Goal: Task Accomplishment & Management: Manage account settings

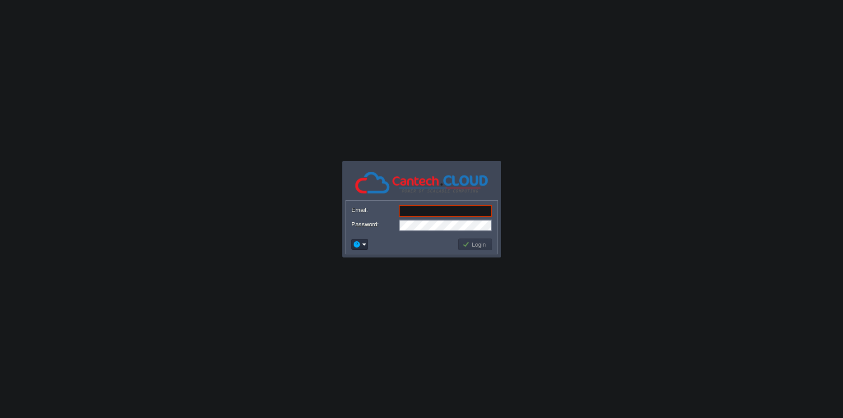
type input "shubham.cantech@gmail.com"
click at [475, 244] on button "Login" at bounding box center [475, 244] width 26 height 8
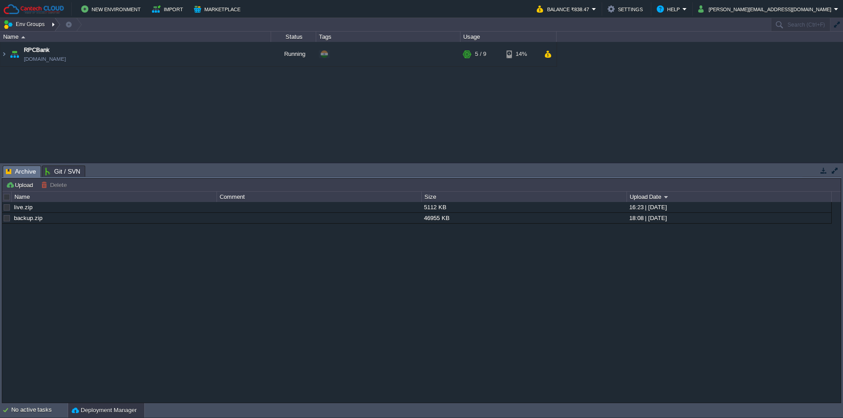
click at [40, 23] on button "Env Groups" at bounding box center [25, 24] width 45 height 13
click at [34, 37] on span "My First Project" at bounding box center [34, 38] width 41 height 7
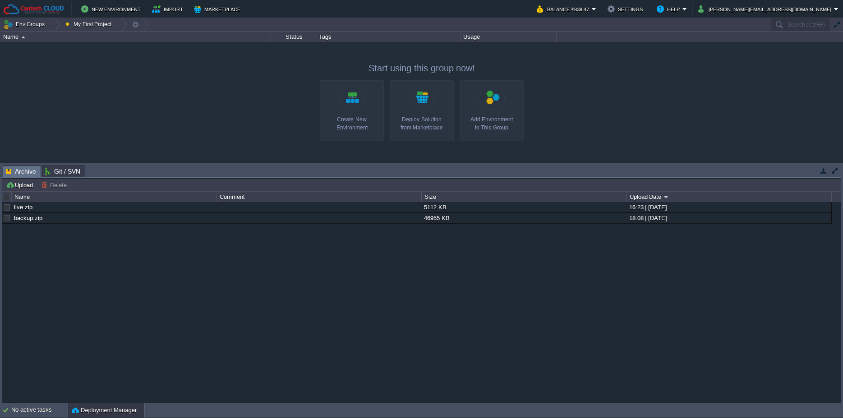
click at [182, 114] on div "RPCBank rpcbank.in1.cantechcloud.com Running + Add to Env Group RAM 47% CPU 1% …" at bounding box center [421, 102] width 843 height 120
click at [32, 22] on button "Env Groups" at bounding box center [25, 24] width 45 height 13
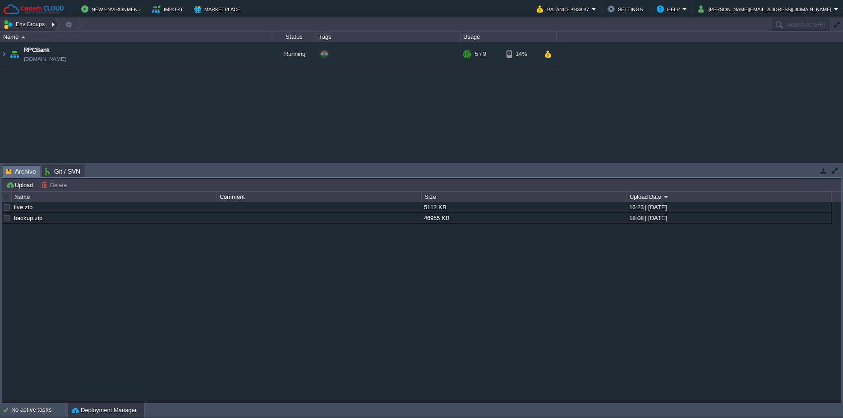
click at [51, 24] on div at bounding box center [54, 24] width 12 height 13
click at [150, 117] on div "RPCBank rpcbank.in1.cantechcloud.com Running + Add to Env Group RAM 47% CPU 1% …" at bounding box center [421, 102] width 843 height 120
click at [763, 9] on button "shubham.cantech@gmail.com" at bounding box center [766, 9] width 136 height 11
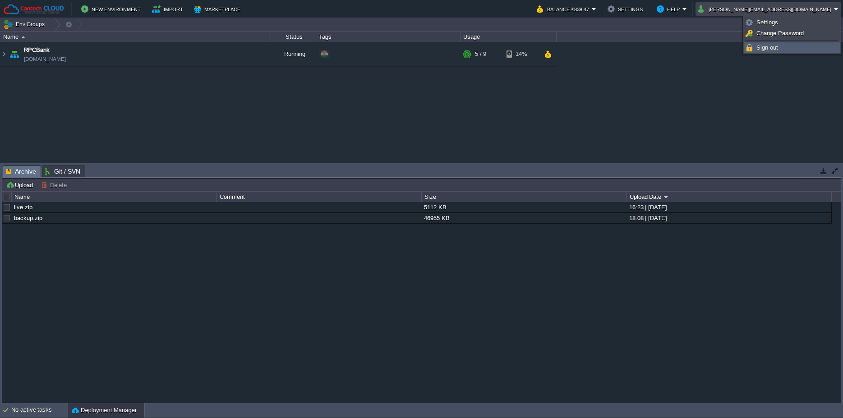
click at [773, 49] on span "Sign out" at bounding box center [767, 47] width 22 height 7
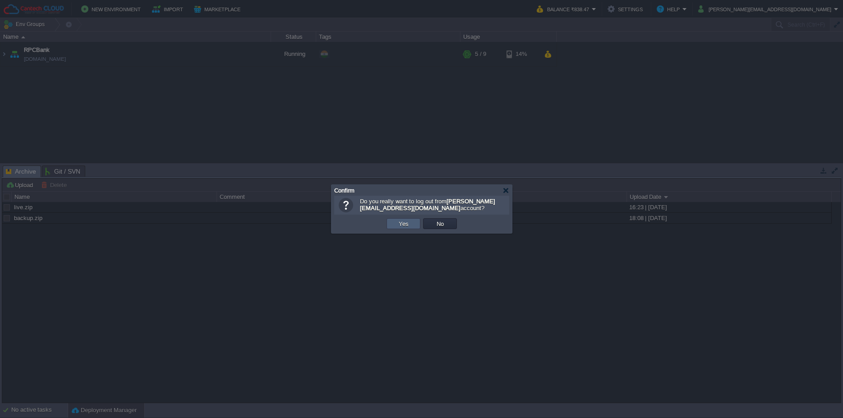
click at [412, 225] on td "Yes" at bounding box center [403, 223] width 34 height 11
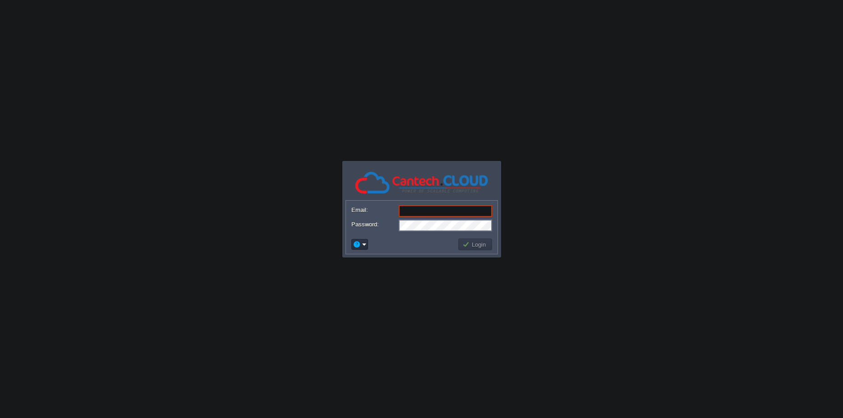
type input "sumanchellani@gmail.com"
click at [469, 238] on td "Login" at bounding box center [475, 244] width 37 height 14
click at [469, 243] on button "Login" at bounding box center [475, 244] width 26 height 8
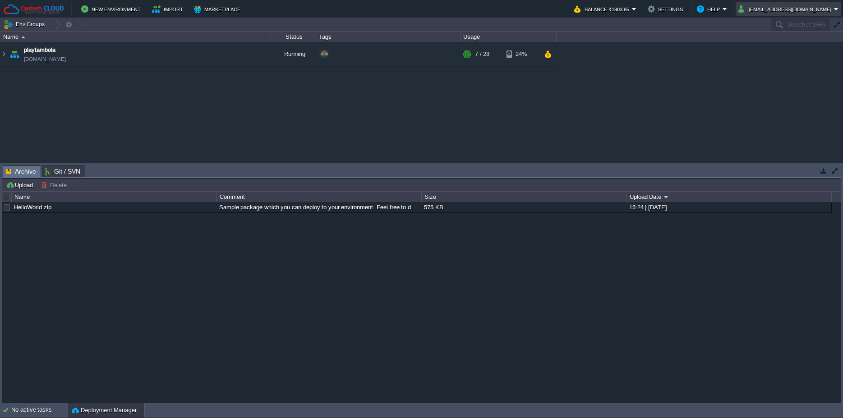
click at [756, 10] on button "Sumanchellani@gmail.com" at bounding box center [786, 9] width 96 height 11
click at [767, 49] on span "Sign out" at bounding box center [774, 47] width 22 height 7
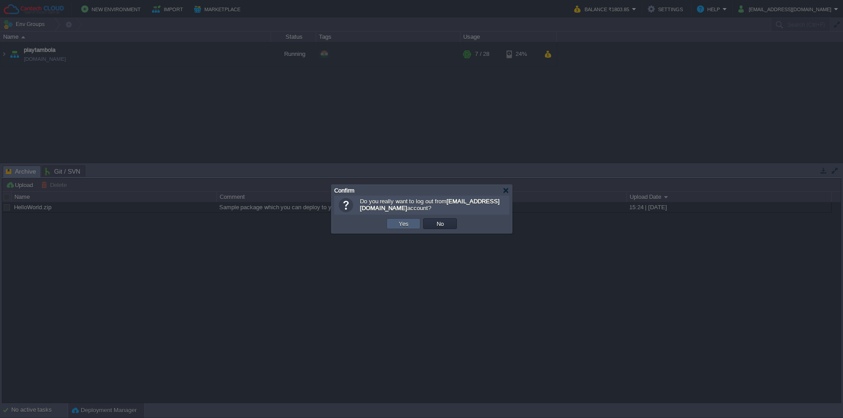
click at [409, 227] on button "Yes" at bounding box center [403, 224] width 15 height 8
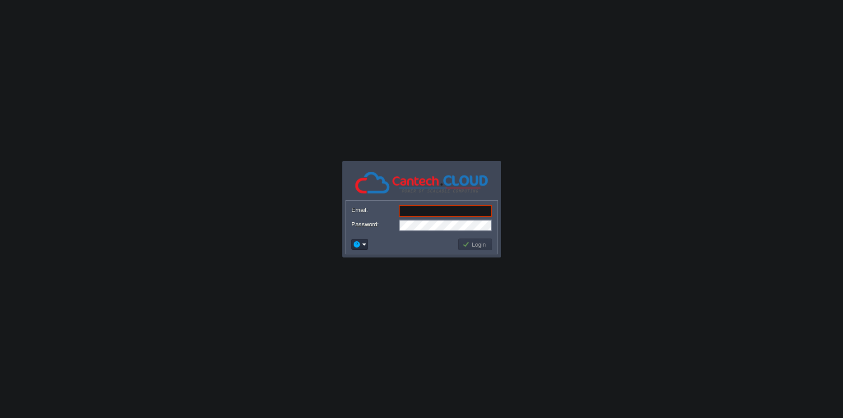
paste input "[EMAIL_ADDRESS][DOMAIN_NAME]"
type input "[EMAIL_ADDRESS][DOMAIN_NAME]"
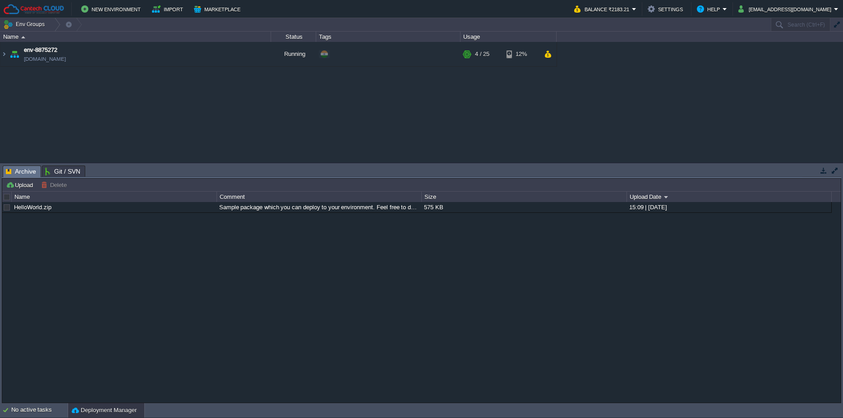
click at [96, 408] on button "Deployment Manager" at bounding box center [104, 410] width 65 height 9
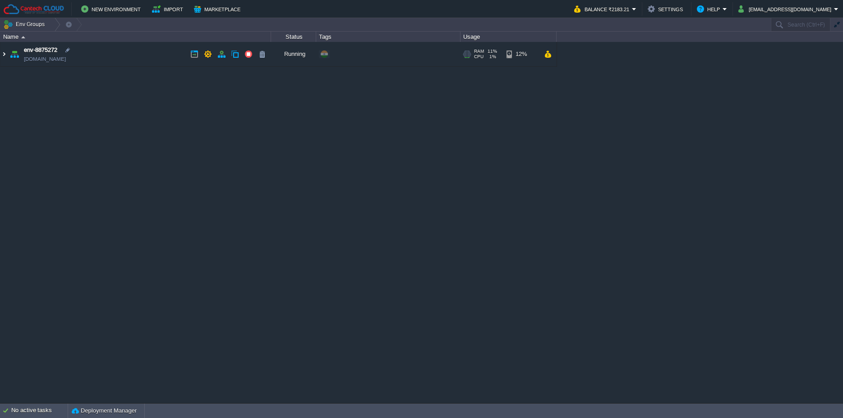
click at [3, 53] on img at bounding box center [3, 54] width 7 height 24
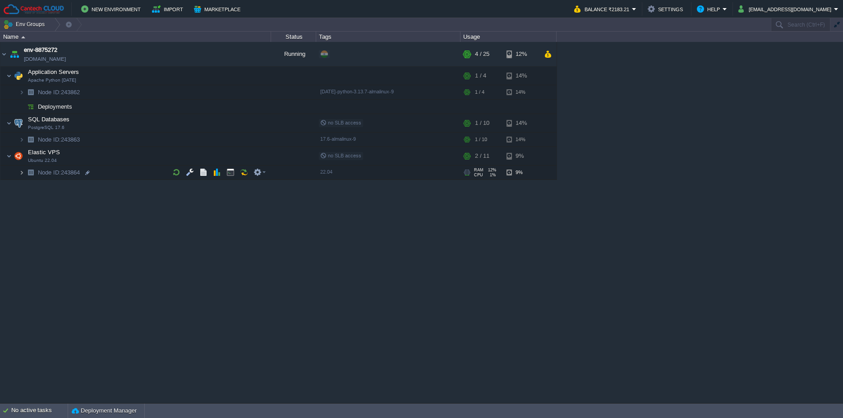
click at [21, 173] on img at bounding box center [21, 172] width 5 height 14
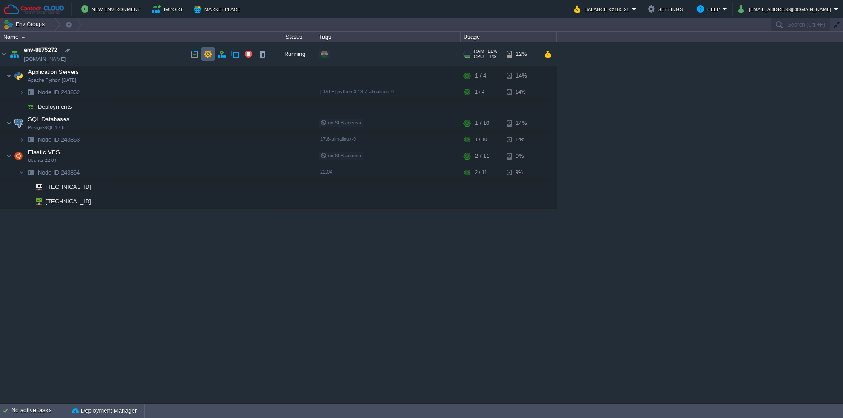
click at [211, 55] on button "button" at bounding box center [208, 54] width 8 height 8
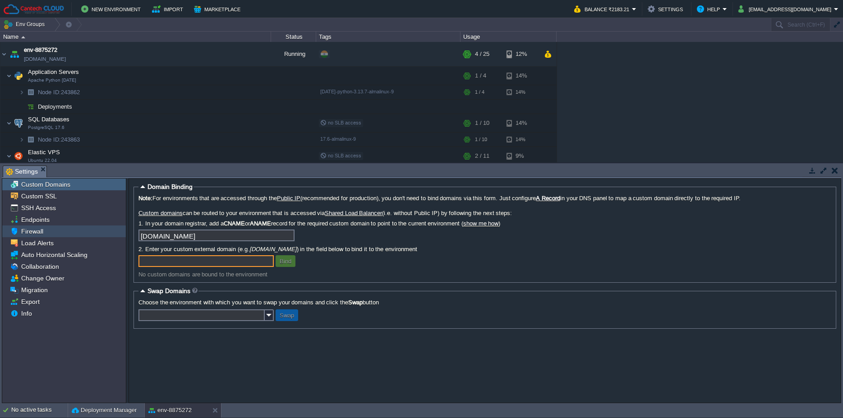
click at [76, 232] on div "Firewall" at bounding box center [64, 231] width 124 height 12
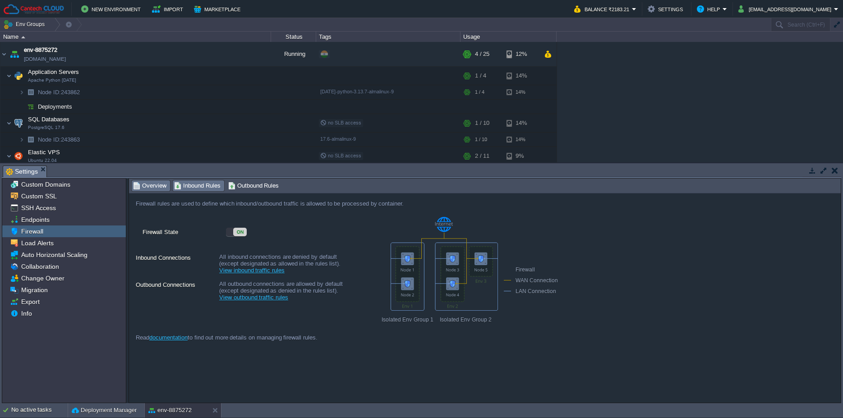
click at [180, 182] on span "Inbound Rules" at bounding box center [197, 186] width 46 height 10
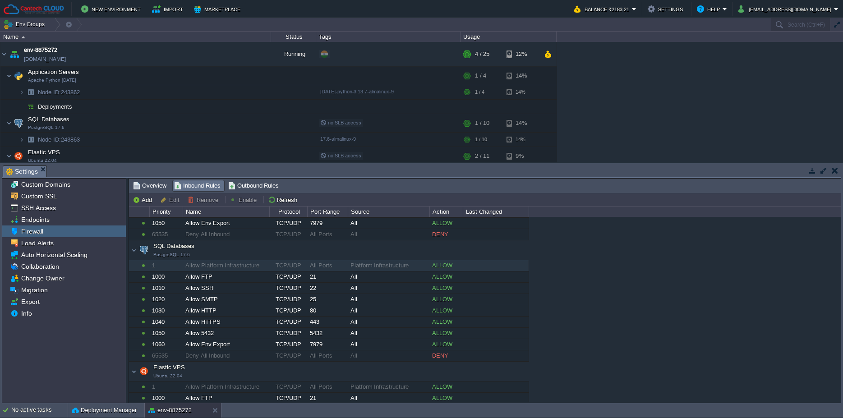
scroll to position [190, 0]
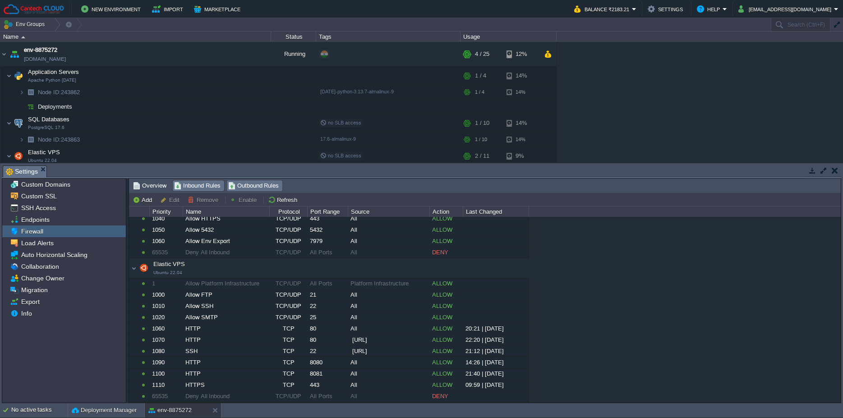
click at [241, 182] on span "Outbound Rules" at bounding box center [253, 186] width 51 height 10
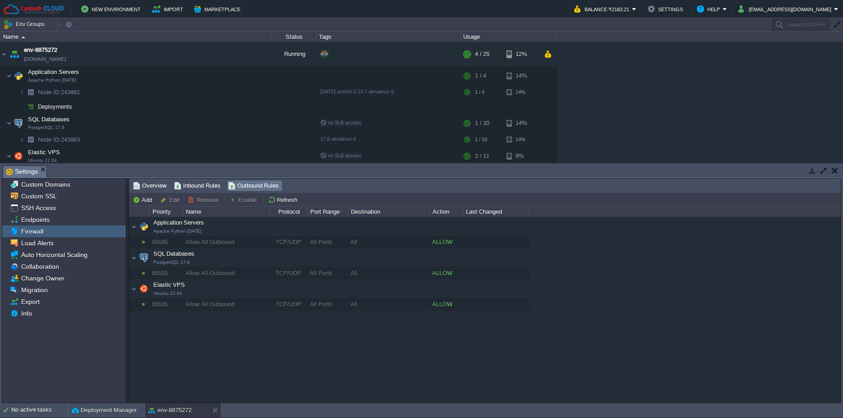
click at [133, 290] on div "Elastic VPS Ubuntu 22.04" at bounding box center [329, 289] width 400 height 19
click at [210, 185] on span "Inbound Rules" at bounding box center [197, 186] width 46 height 10
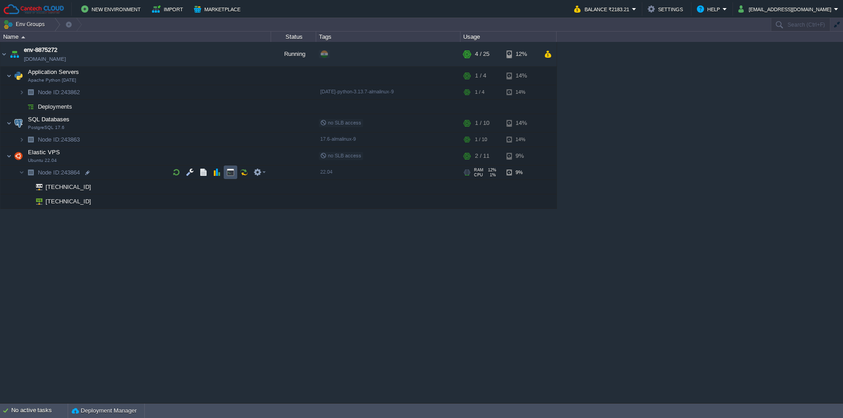
click at [231, 174] on button "button" at bounding box center [230, 172] width 8 height 8
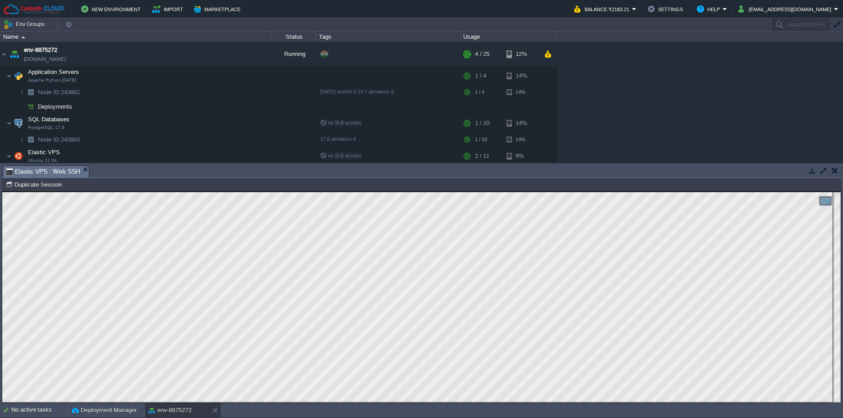
scroll to position [0, 0]
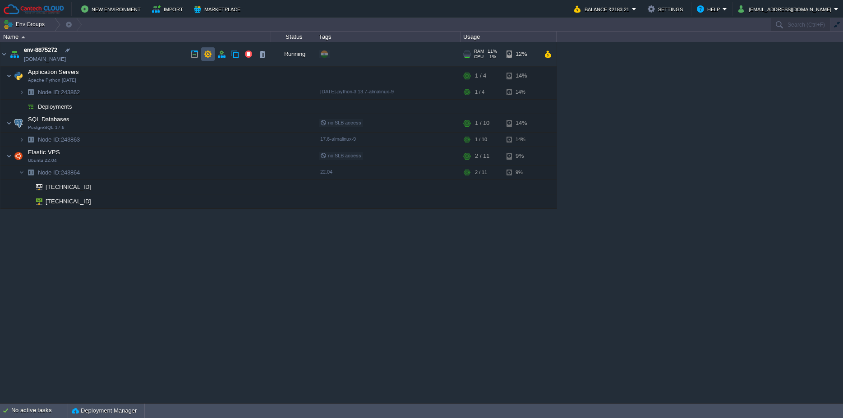
click at [207, 56] on button "button" at bounding box center [208, 54] width 8 height 8
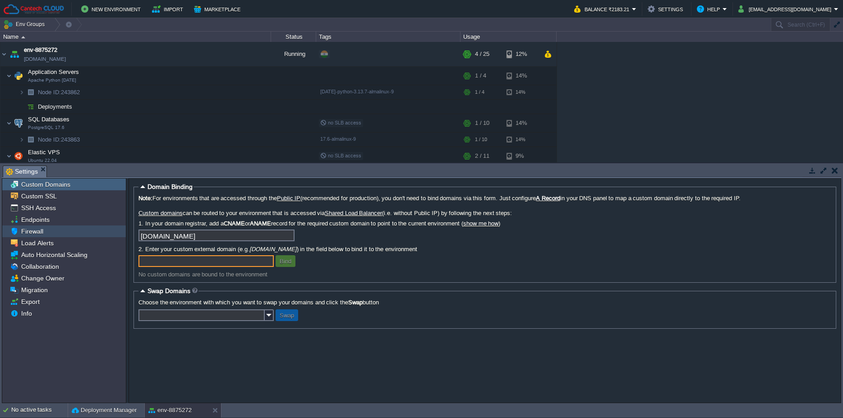
click at [51, 230] on div "Firewall" at bounding box center [64, 231] width 124 height 12
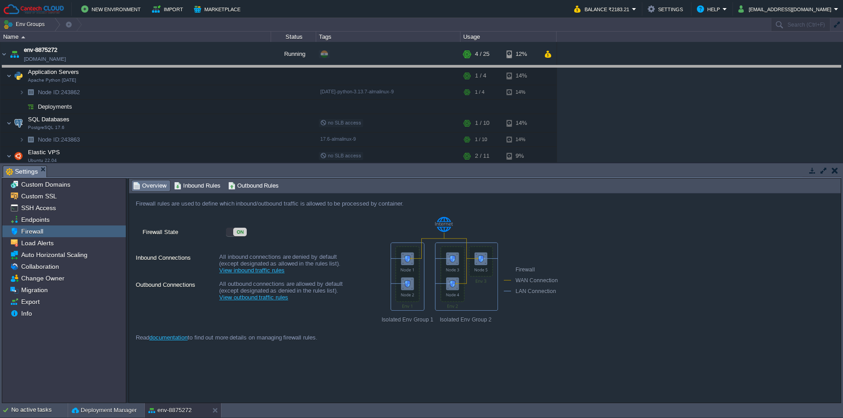
drag, startPoint x: 335, startPoint y: 173, endPoint x: 327, endPoint y: 73, distance: 100.5
click at [327, 73] on body "New Environment Import Marketplace Bonus ₹0.00 Upgrade Account Balance ₹2183.21…" at bounding box center [421, 209] width 843 height 418
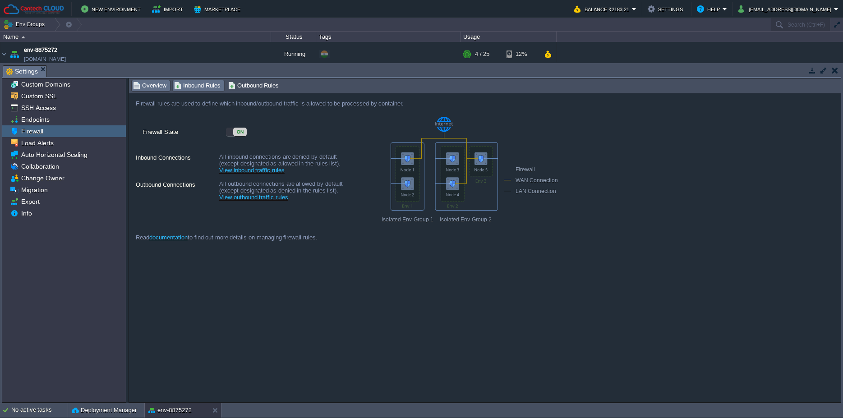
click at [183, 89] on span "Inbound Rules" at bounding box center [197, 86] width 46 height 10
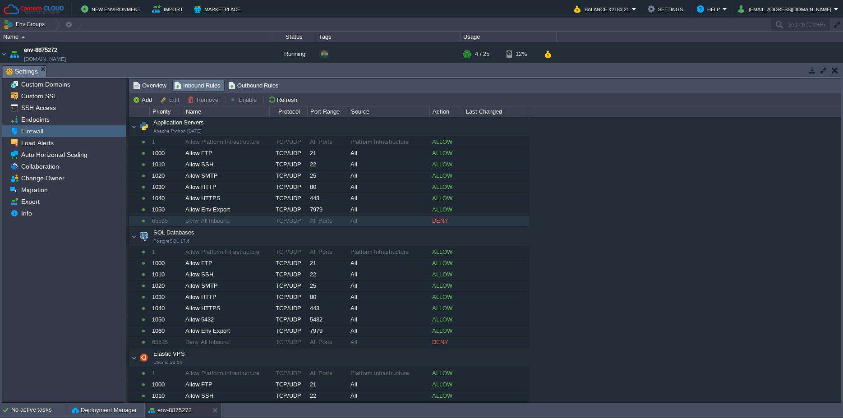
scroll to position [90, 0]
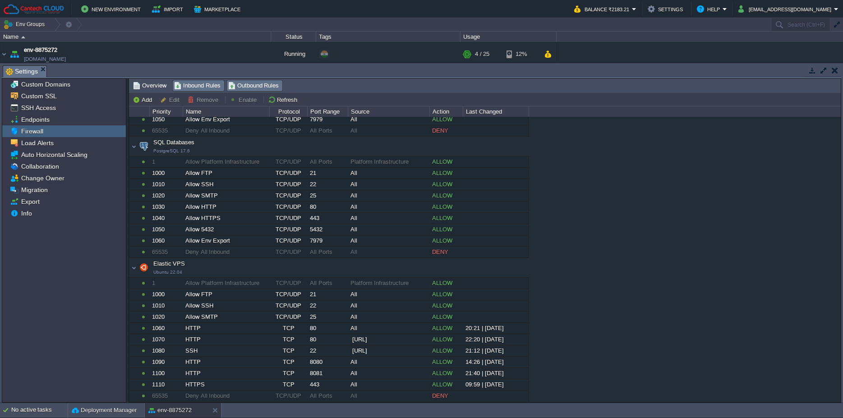
click at [262, 88] on span "Outbound Rules" at bounding box center [253, 86] width 51 height 10
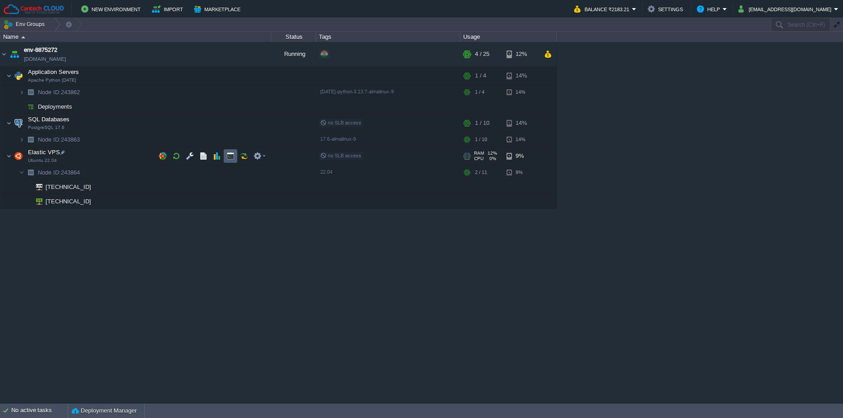
click at [226, 156] on button "button" at bounding box center [230, 156] width 8 height 8
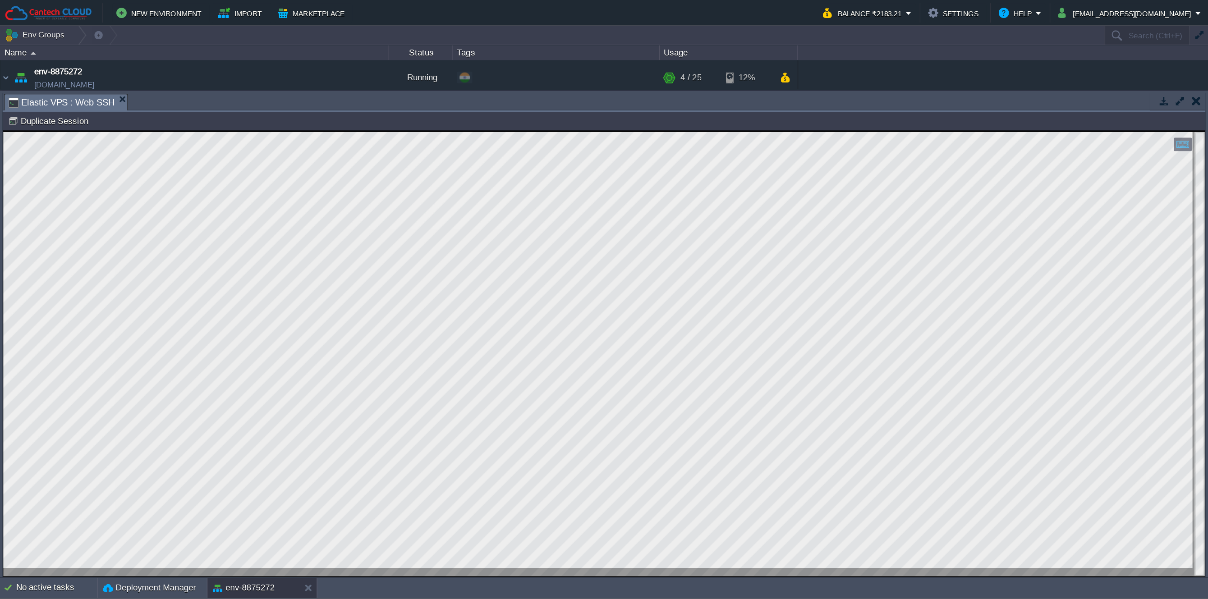
scroll to position [5, 0]
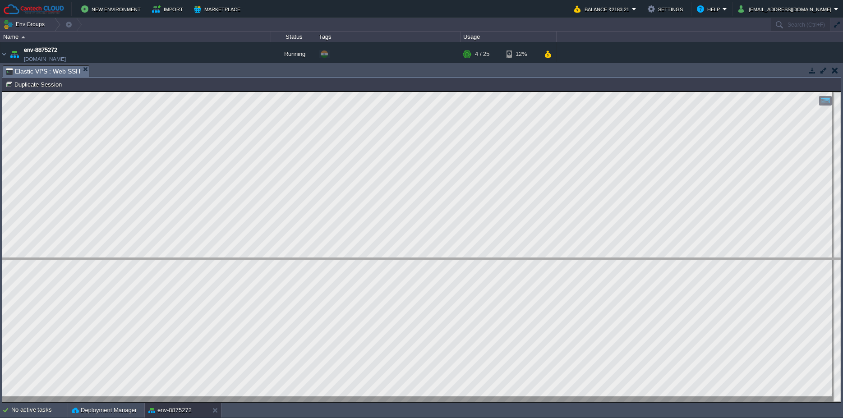
drag, startPoint x: 230, startPoint y: 78, endPoint x: 275, endPoint y: 271, distance: 197.8
click at [275, 271] on body "New Environment Import Marketplace Bonus ₹0.00 Upgrade Account Balance ₹2183.21…" at bounding box center [421, 209] width 843 height 418
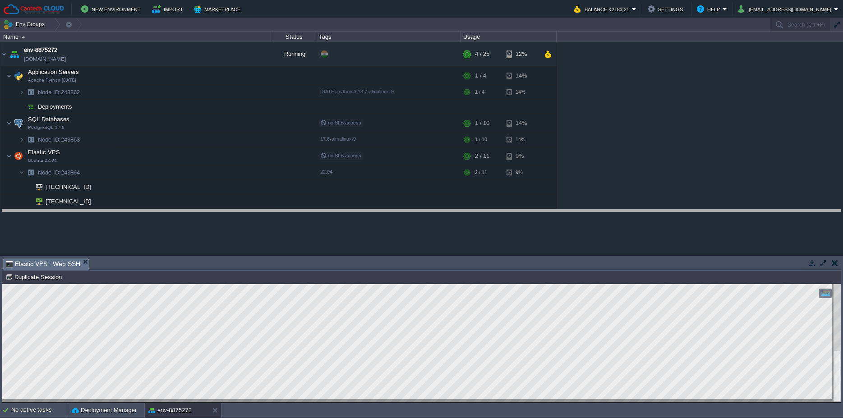
drag, startPoint x: 143, startPoint y: 260, endPoint x: 144, endPoint y: 212, distance: 48.3
click at [144, 212] on body "New Environment Import Marketplace Bonus ₹0.00 Upgrade Account Balance ₹2183.21…" at bounding box center [421, 209] width 843 height 418
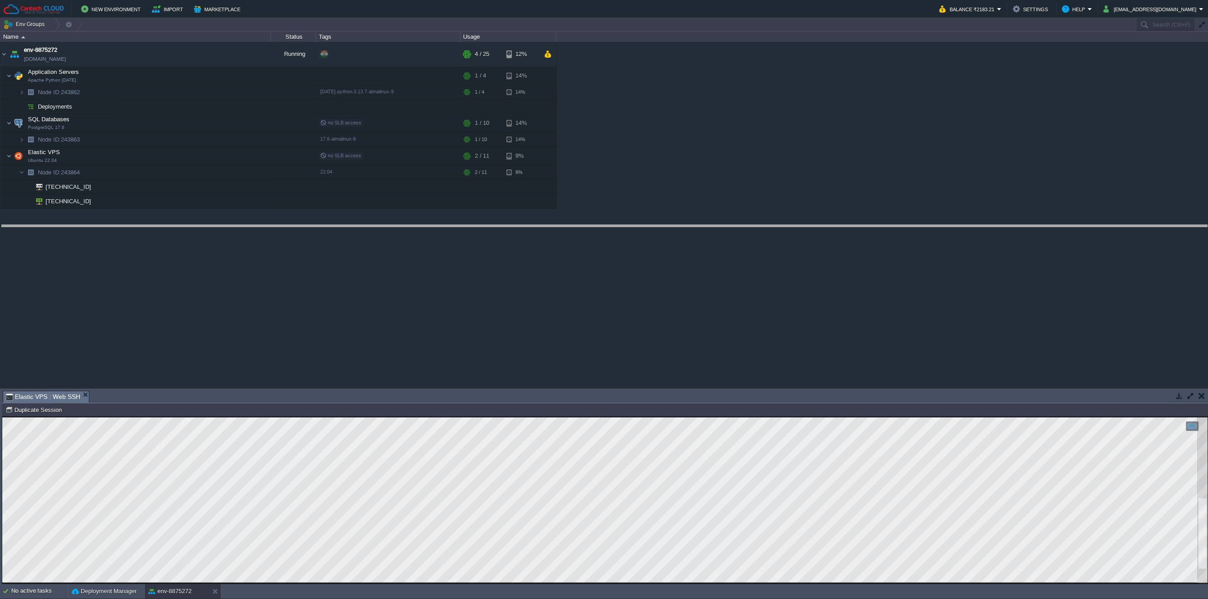
drag, startPoint x: 593, startPoint y: 399, endPoint x: 565, endPoint y: 233, distance: 168.1
click at [565, 233] on body "New Environment Import Marketplace Bonus ₹0.00 Upgrade Account Balance ₹2183.21…" at bounding box center [604, 299] width 1208 height 599
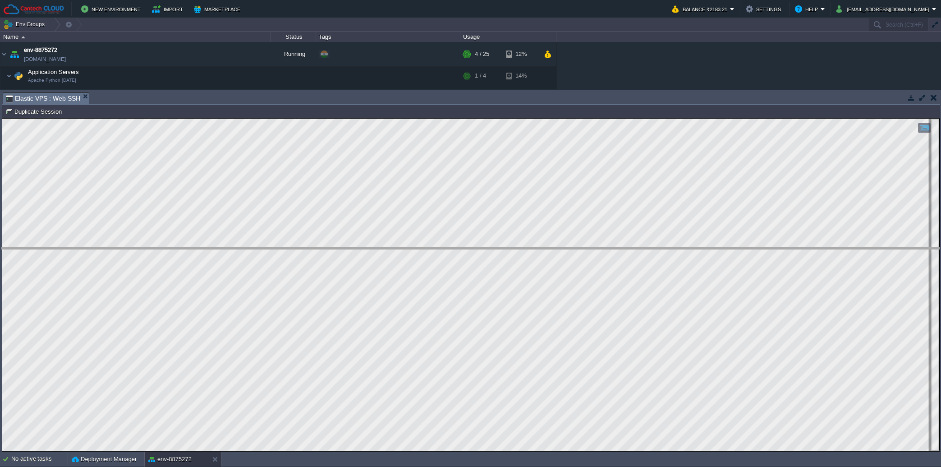
drag, startPoint x: 498, startPoint y: 104, endPoint x: 544, endPoint y: 263, distance: 166.1
click at [544, 263] on body "New Environment Import Marketplace Bonus ₹0.00 Upgrade Account Balance ₹2183.21…" at bounding box center [470, 233] width 941 height 467
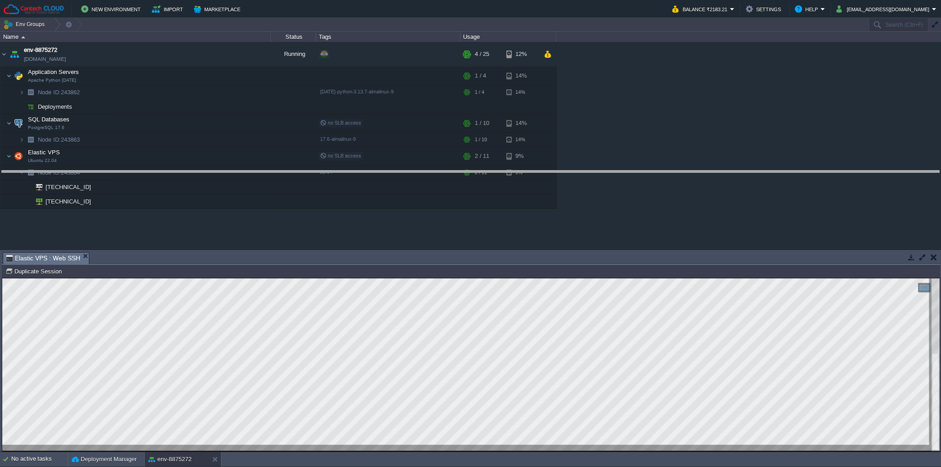
drag, startPoint x: 232, startPoint y: 264, endPoint x: 228, endPoint y: 170, distance: 93.9
click at [228, 170] on body "New Environment Import Marketplace Bonus ₹0.00 Upgrade Account Balance ₹2183.21…" at bounding box center [470, 233] width 941 height 467
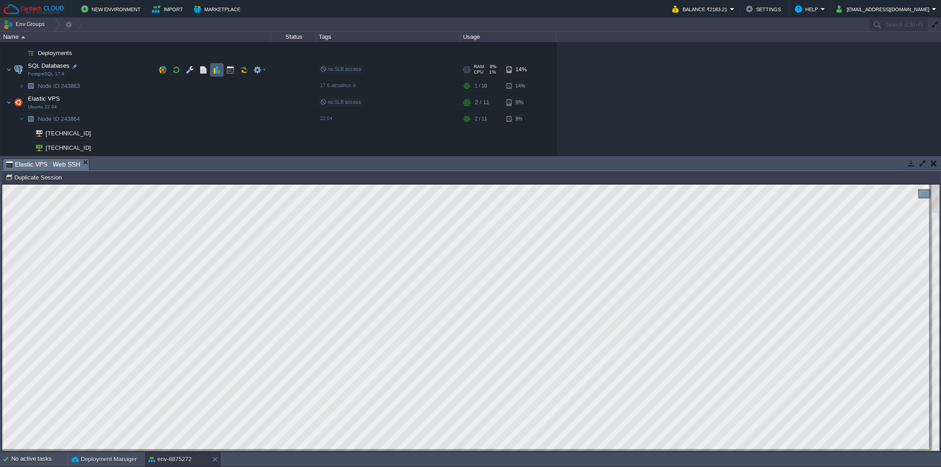
scroll to position [0, 0]
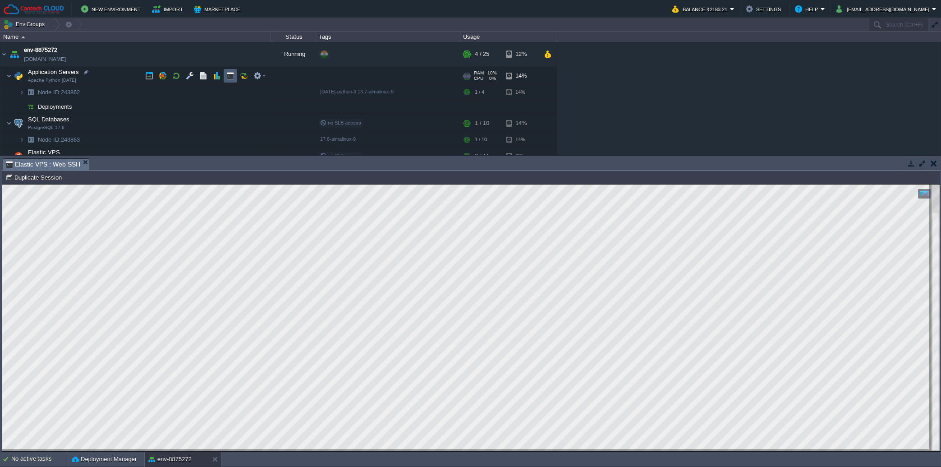
click at [230, 76] on button "button" at bounding box center [230, 76] width 8 height 8
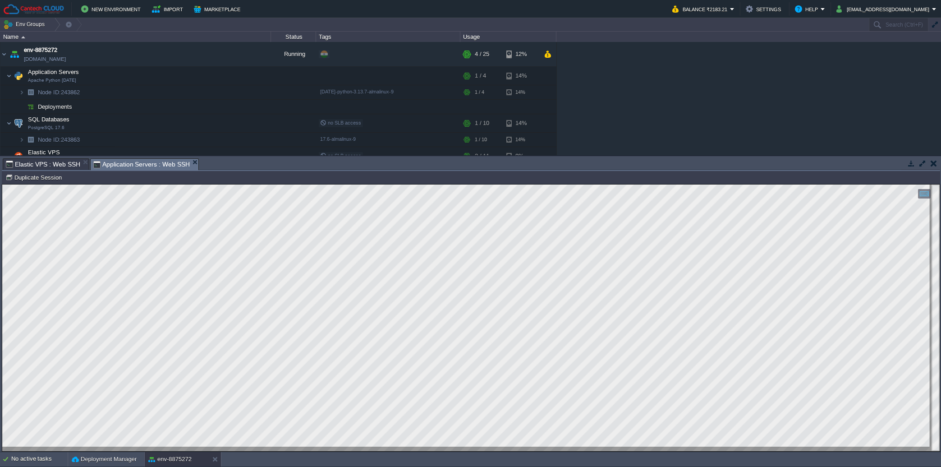
scroll to position [5, 0]
click at [215, 53] on td at bounding box center [222, 54] width 14 height 14
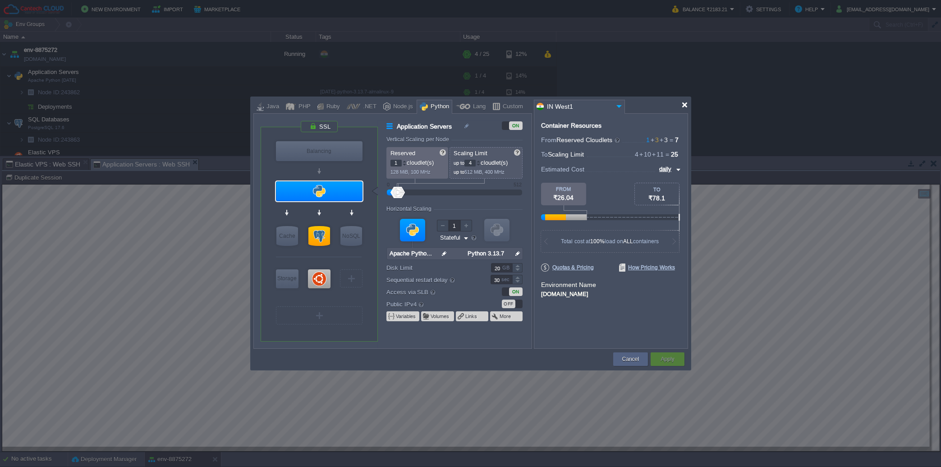
click at [684, 102] on div at bounding box center [684, 104] width 7 height 7
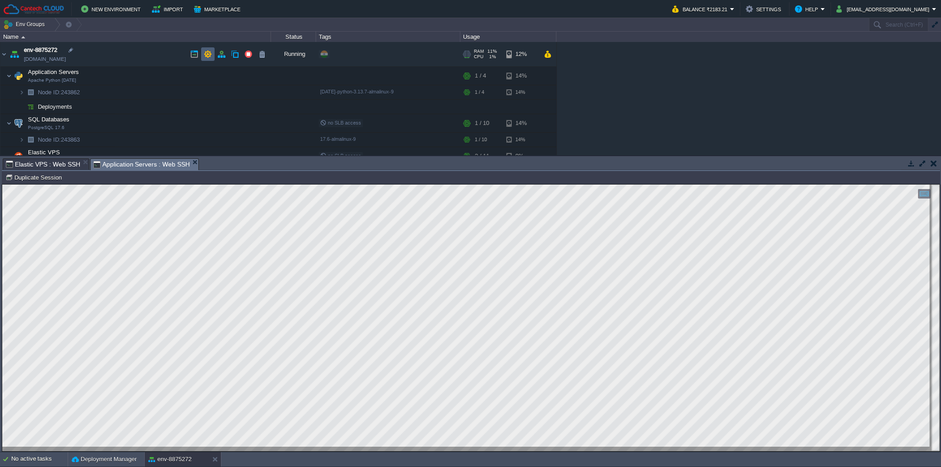
click at [208, 55] on button "button" at bounding box center [208, 54] width 8 height 8
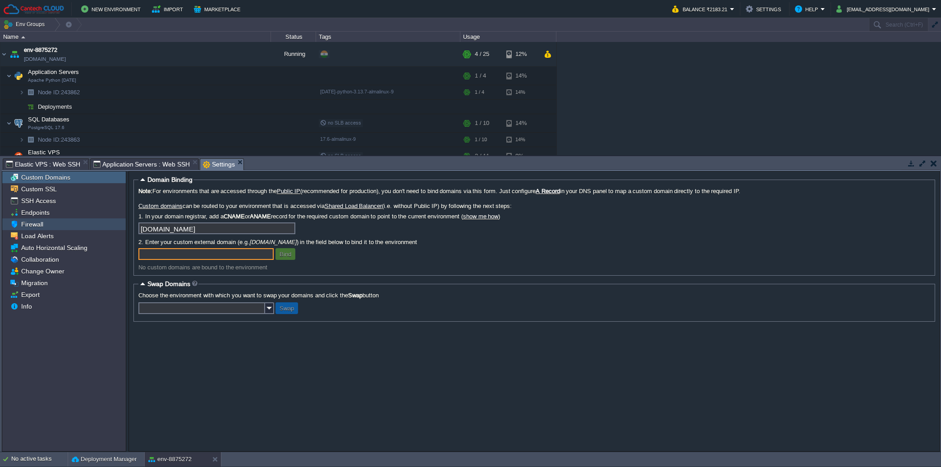
click at [35, 225] on span "Firewall" at bounding box center [31, 224] width 25 height 8
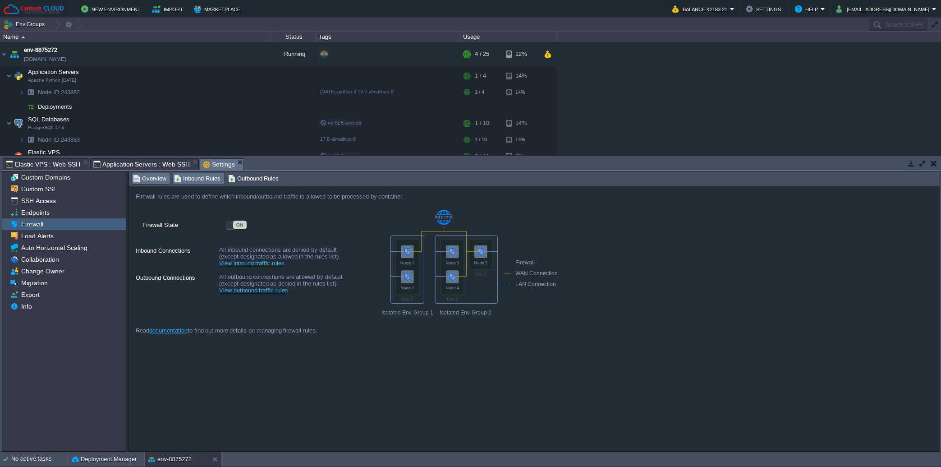
click at [192, 178] on span "Inbound Rules" at bounding box center [197, 179] width 46 height 10
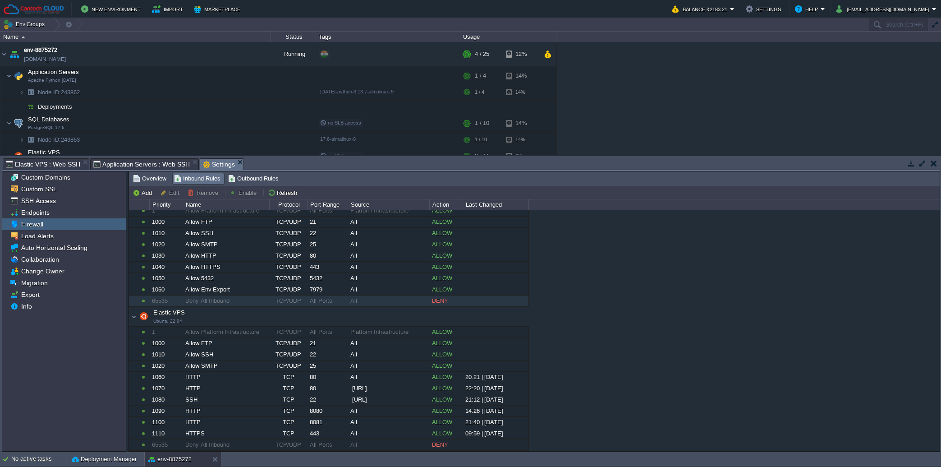
scroll to position [136, 0]
click at [245, 181] on span "Outbound Rules" at bounding box center [253, 179] width 51 height 10
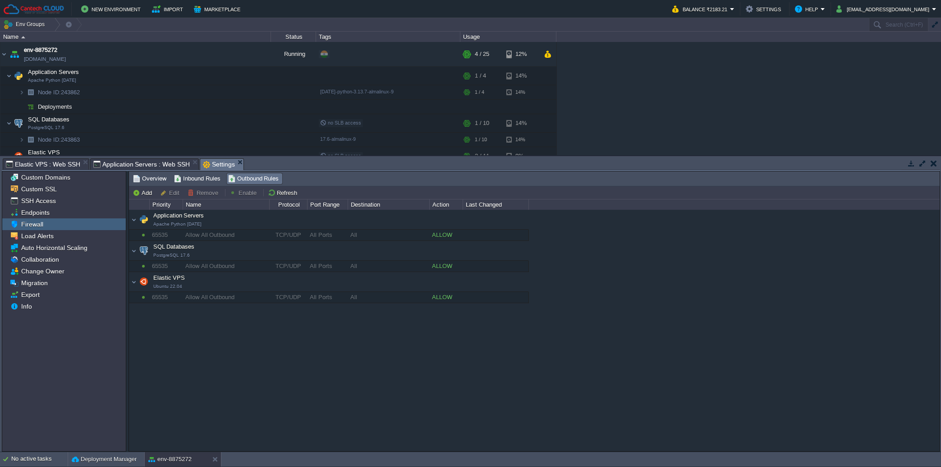
click at [57, 166] on span "Elastic VPS : Web SSH" at bounding box center [43, 164] width 74 height 11
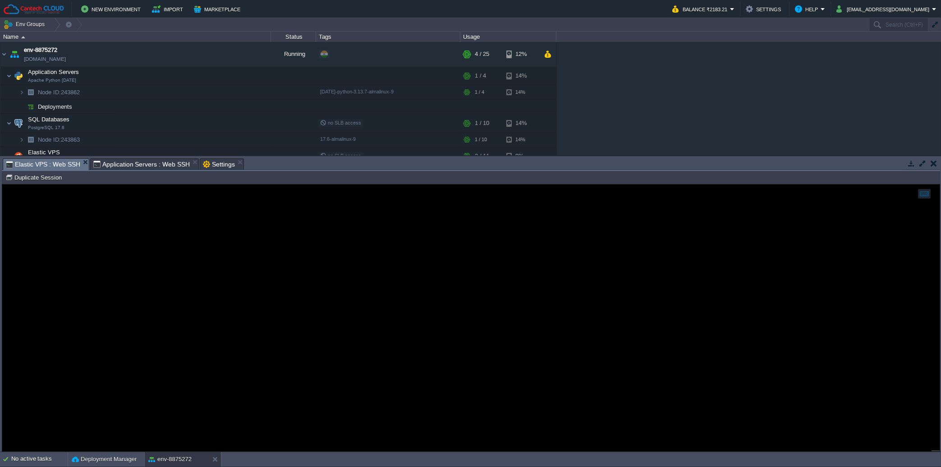
scroll to position [5, 0]
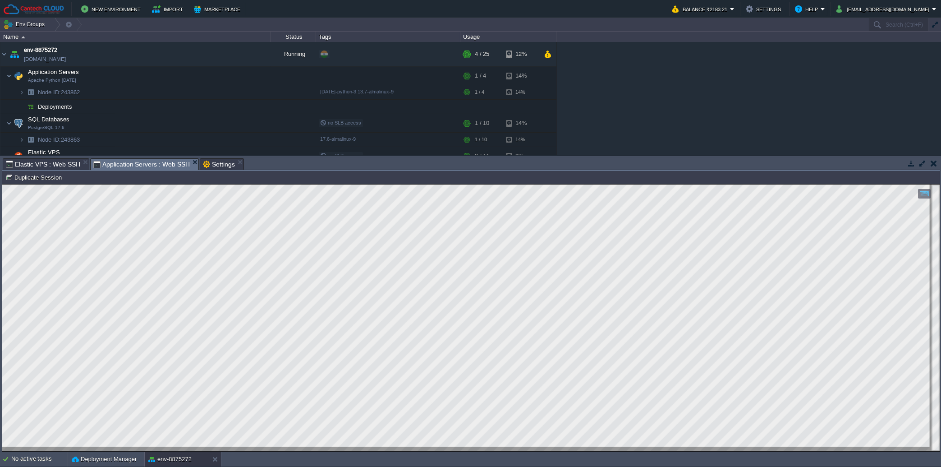
click at [145, 166] on span "Application Servers : Web SSH" at bounding box center [141, 164] width 97 height 11
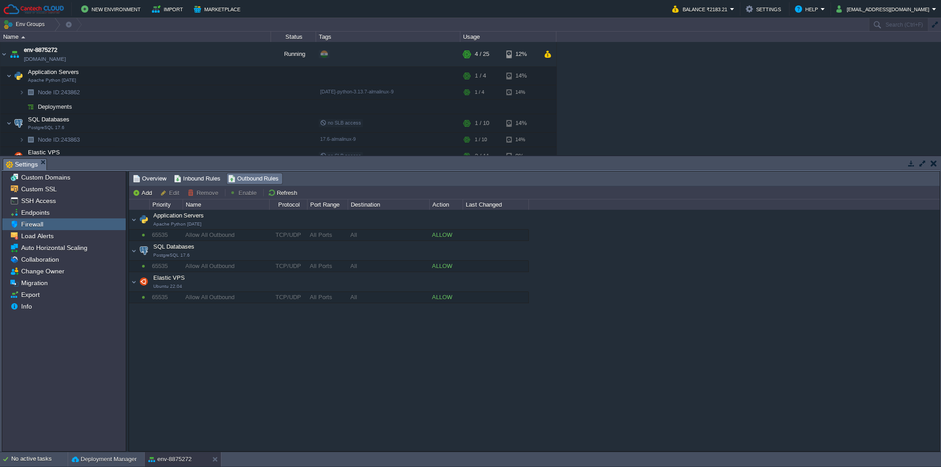
scroll to position [0, 0]
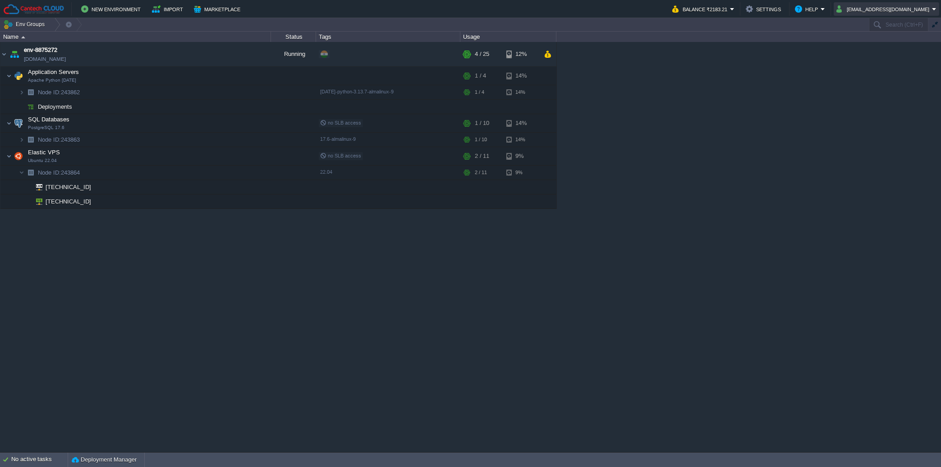
click at [842, 12] on button "krishna@rybas.io" at bounding box center [884, 9] width 96 height 11
click at [842, 51] on span "Sign out" at bounding box center [891, 47] width 22 height 7
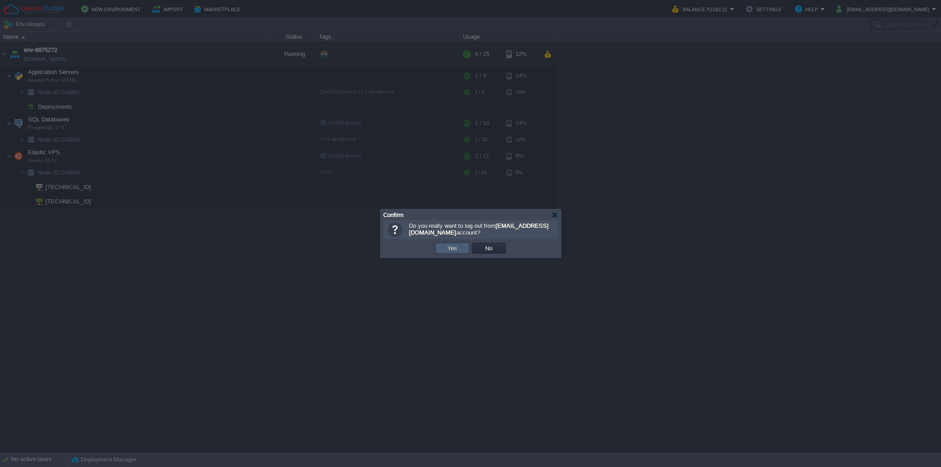
click at [442, 250] on td "Yes" at bounding box center [453, 248] width 34 height 11
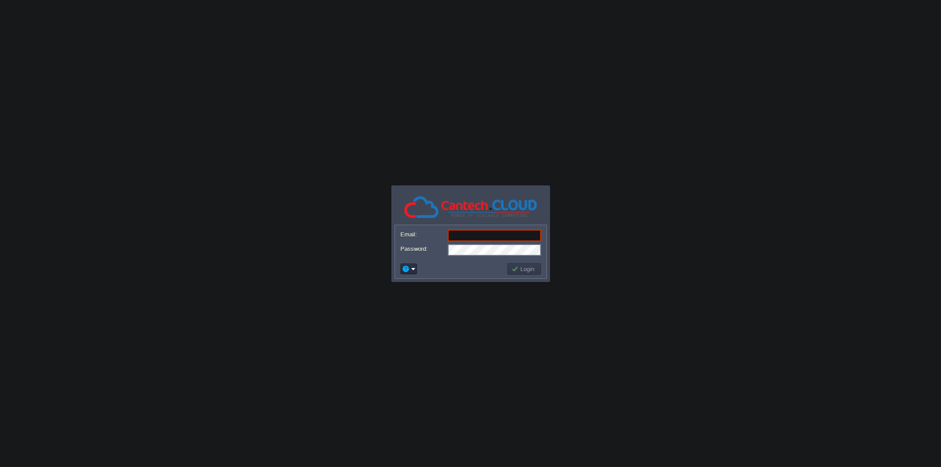
type input "[PERSON_NAME][EMAIL_ADDRESS][DOMAIN_NAME]"
click at [519, 266] on button "Login" at bounding box center [524, 269] width 26 height 8
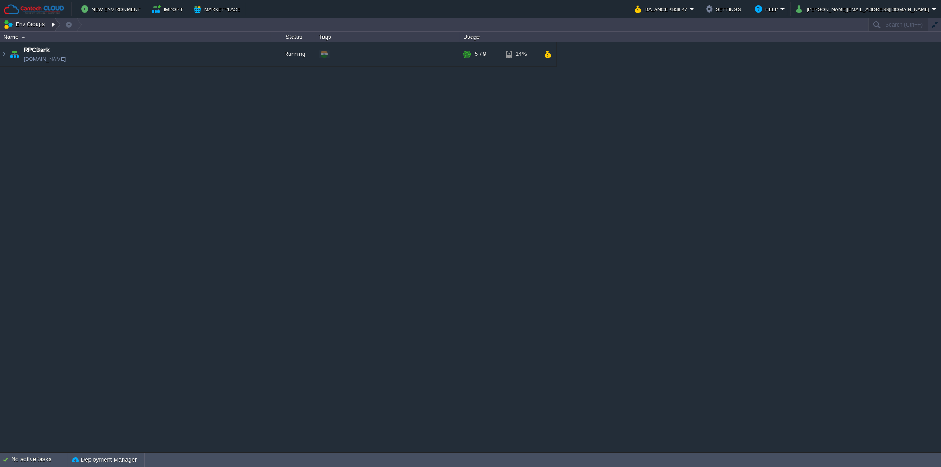
click at [20, 26] on button "Env Groups" at bounding box center [25, 24] width 45 height 13
click at [31, 37] on span "My First Project" at bounding box center [34, 38] width 41 height 7
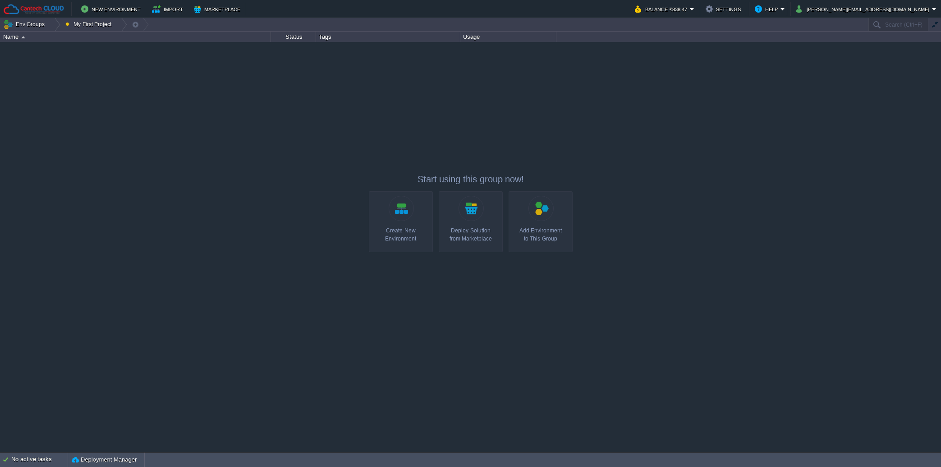
click at [86, 109] on div "RPCBank [DOMAIN_NAME] Running + Add to Env Group RAM 46% CPU 2% 5 / 9 14%" at bounding box center [470, 246] width 941 height 409
click at [383, 213] on link "Create New Environment" at bounding box center [401, 221] width 64 height 61
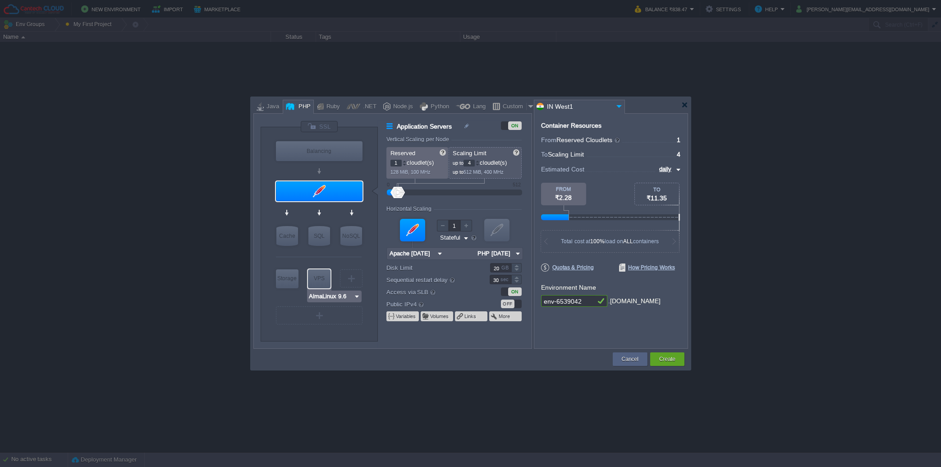
click at [356, 298] on img at bounding box center [357, 296] width 7 height 9
click at [372, 341] on div "22.04" at bounding box center [377, 340] width 32 height 11
click at [335, 189] on div at bounding box center [319, 191] width 87 height 20
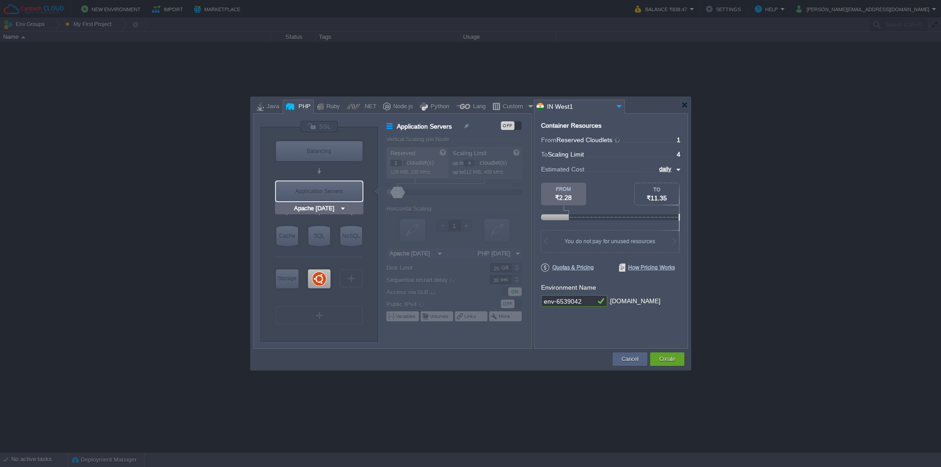
drag, startPoint x: 323, startPoint y: 277, endPoint x: 323, endPoint y: 188, distance: 89.3
click at [323, 188] on div "VM Balancing VM Application Servers VM Cache VM SQL VM NoSQL VM Storage VM VPS …" at bounding box center [320, 237] width 90 height 197
type input "Ubuntu 22.04"
click at [318, 276] on div at bounding box center [319, 278] width 23 height 19
type input "Elastic VPS"
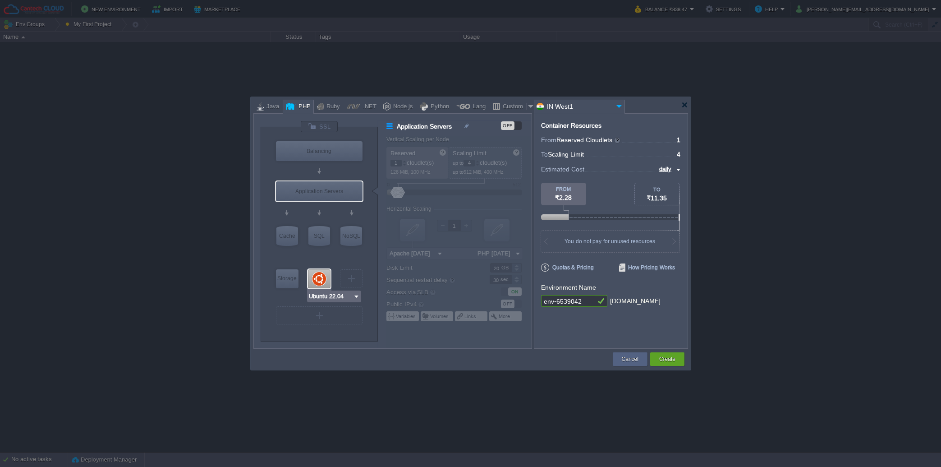
type input "Ubuntu 22.04"
type input "22.04"
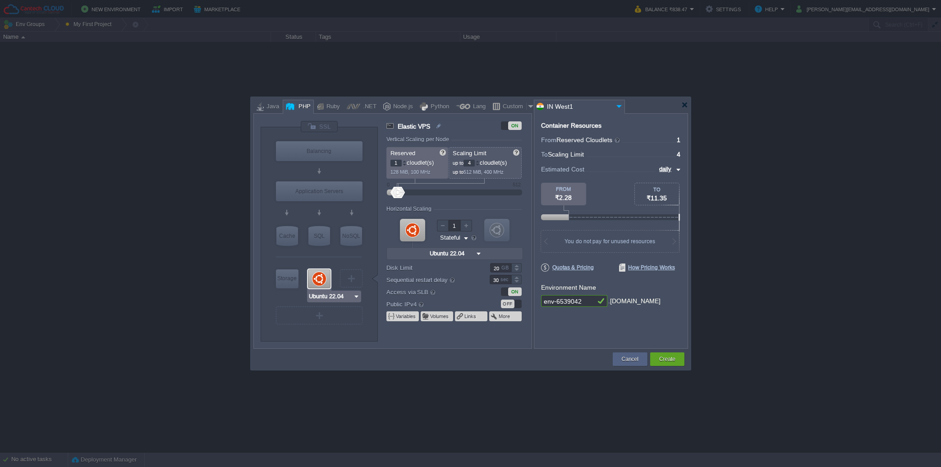
type input "Apache 2.4.65"
click at [344, 206] on img at bounding box center [343, 208] width 7 height 9
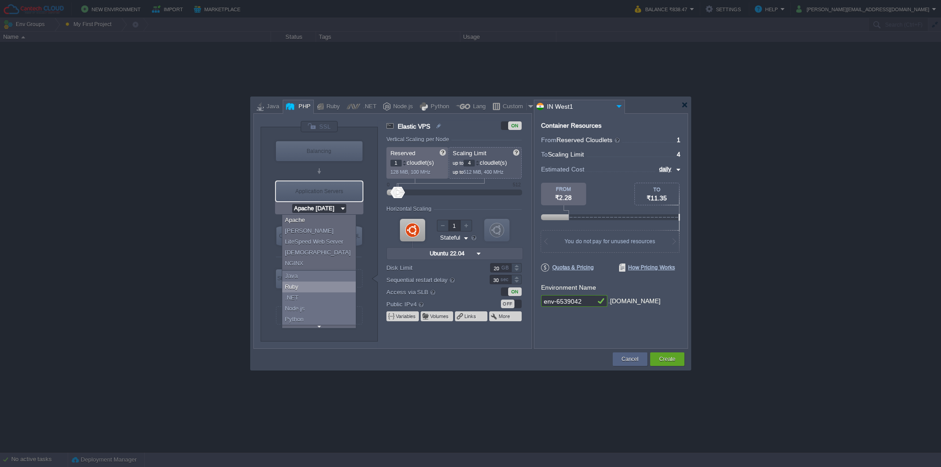
scroll to position [29, 0]
click at [310, 319] on div "More..." at bounding box center [323, 322] width 82 height 11
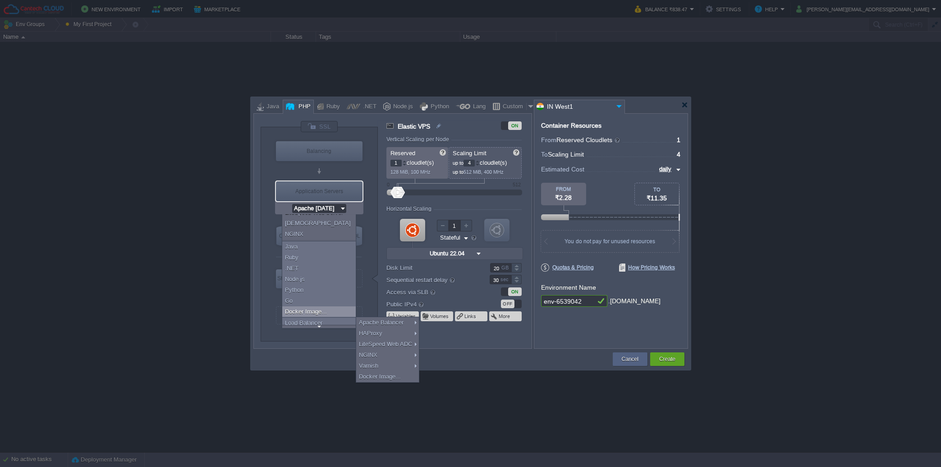
scroll to position [94, 0]
click at [415, 346] on div "22.04" at bounding box center [424, 344] width 32 height 11
type input "Elastic VPS"
type input "Ubuntu 22.04"
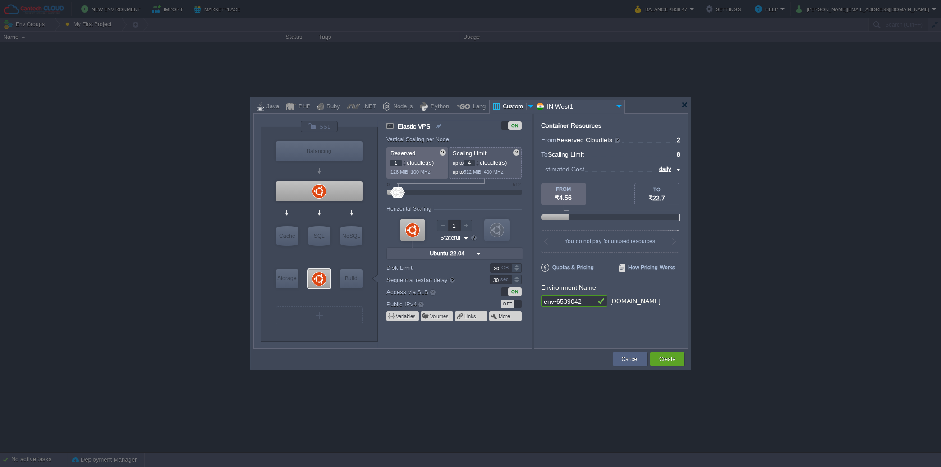
scroll to position [0, 0]
click at [321, 282] on div at bounding box center [319, 278] width 23 height 19
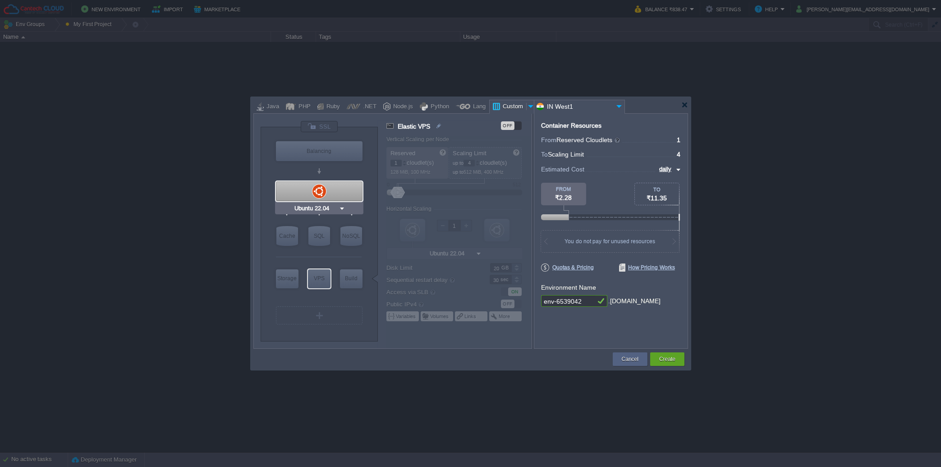
click at [334, 184] on div at bounding box center [319, 191] width 87 height 20
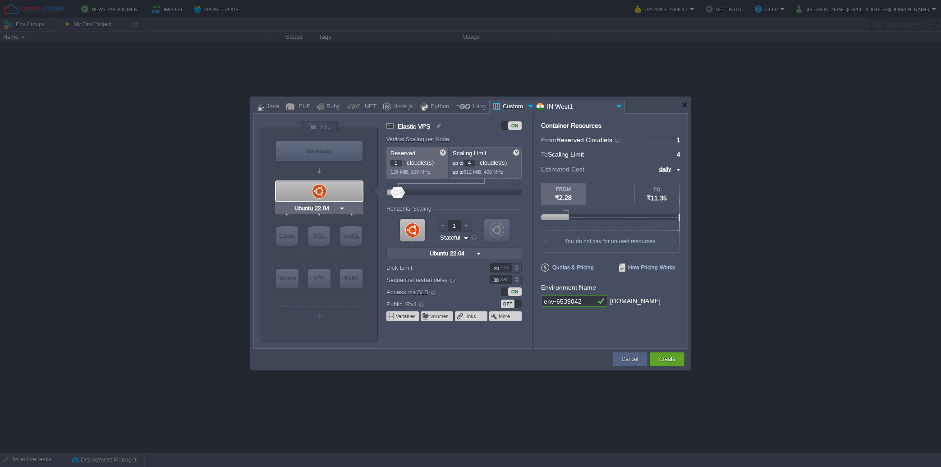
type input "Elastic VPS"
click at [405, 161] on div at bounding box center [404, 161] width 5 height 3
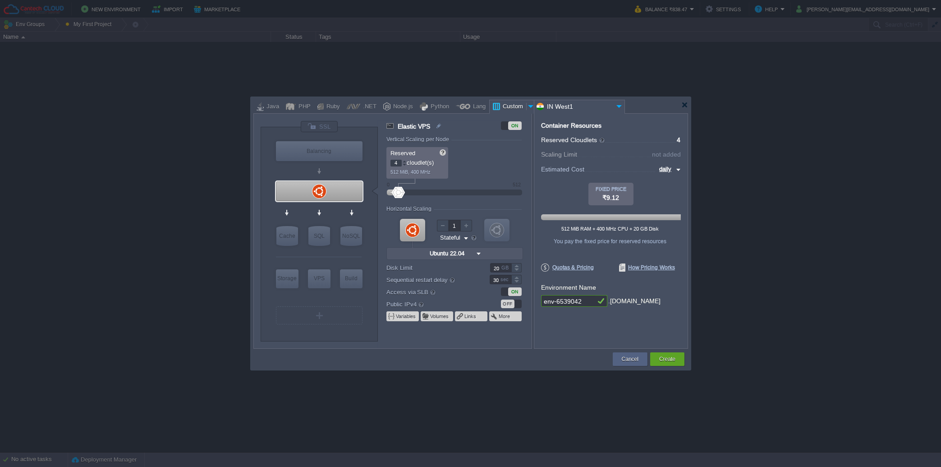
type input "5"
click at [405, 161] on div at bounding box center [404, 161] width 5 height 3
type input "6"
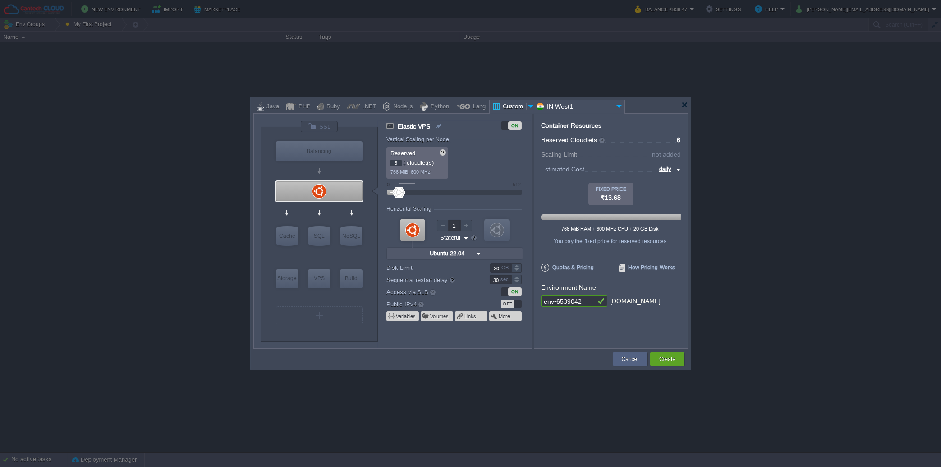
click at [405, 161] on div at bounding box center [404, 161] width 5 height 3
type input "7"
click at [405, 161] on div at bounding box center [404, 161] width 5 height 3
type input "8"
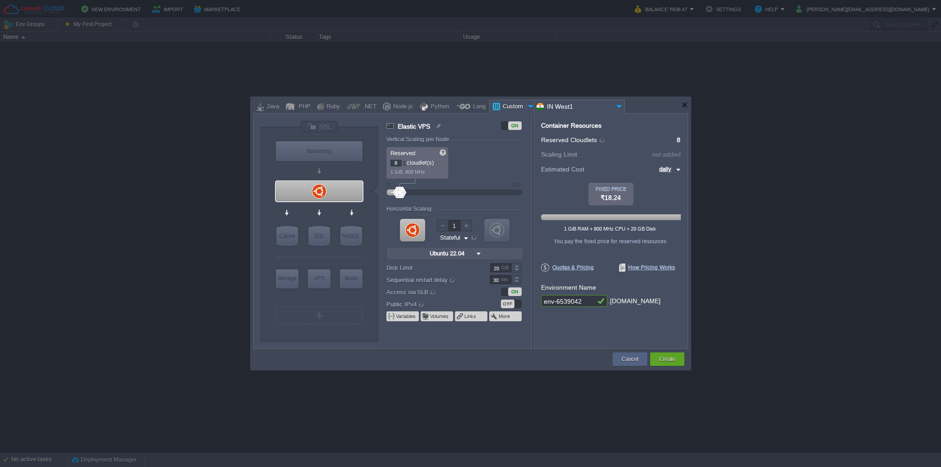
click at [405, 161] on div at bounding box center [404, 161] width 5 height 3
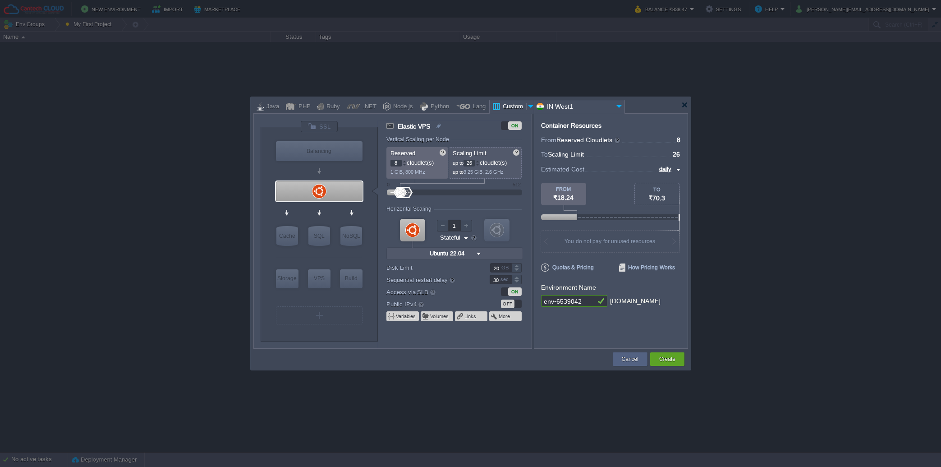
click at [406, 195] on div at bounding box center [406, 192] width 13 height 11
drag, startPoint x: 474, startPoint y: 161, endPoint x: 462, endPoint y: 161, distance: 12.6
click at [464, 161] on input "26" at bounding box center [469, 163] width 11 height 7
type input "16"
click at [504, 173] on p "up to 2 GiB, 1.6 GHz" at bounding box center [486, 170] width 66 height 9
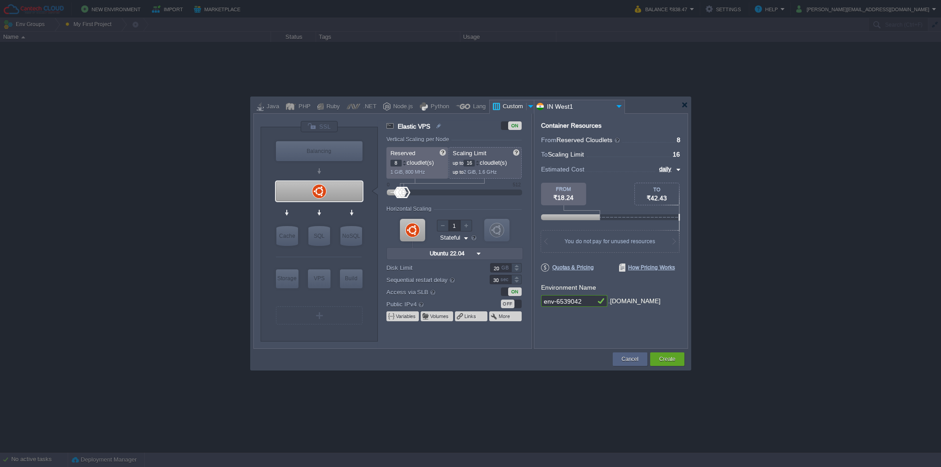
click at [513, 305] on div "OFF" at bounding box center [508, 303] width 14 height 9
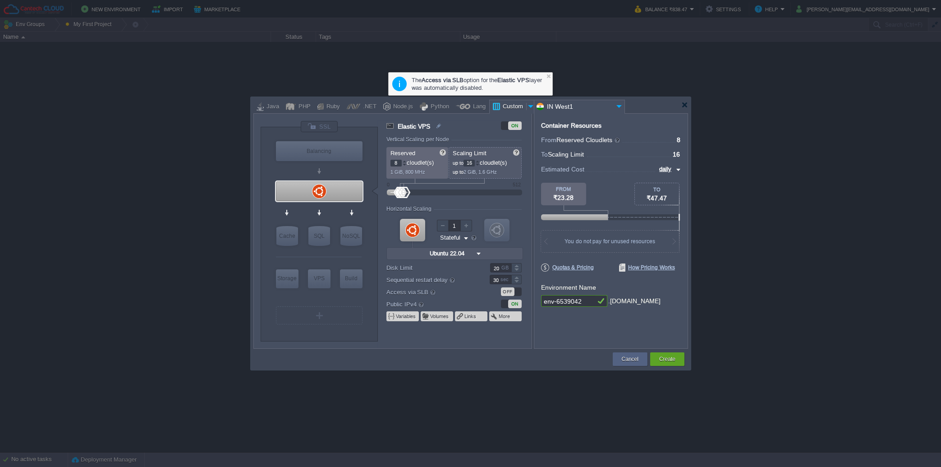
click at [670, 168] on input "daily" at bounding box center [665, 169] width 17 height 10
click at [663, 201] on div "hourly" at bounding box center [665, 201] width 31 height 11
type input "hourly"
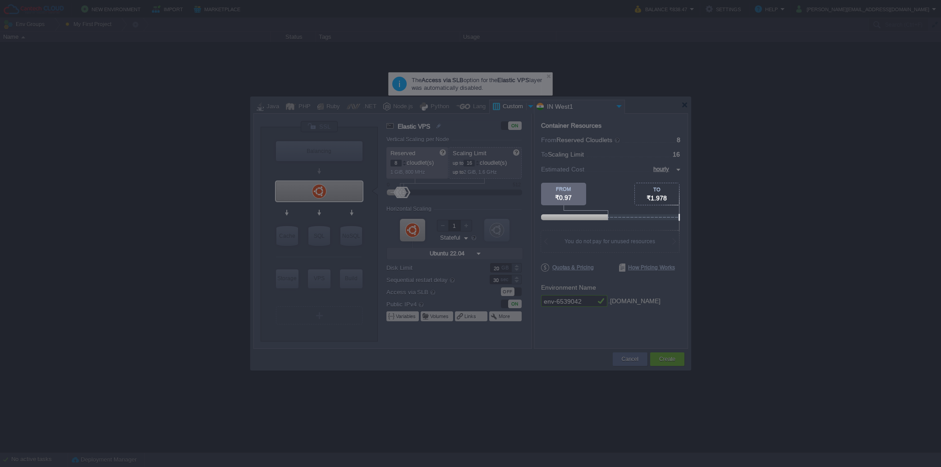
click at [610, 179] on div at bounding box center [741, 91] width 400 height 183
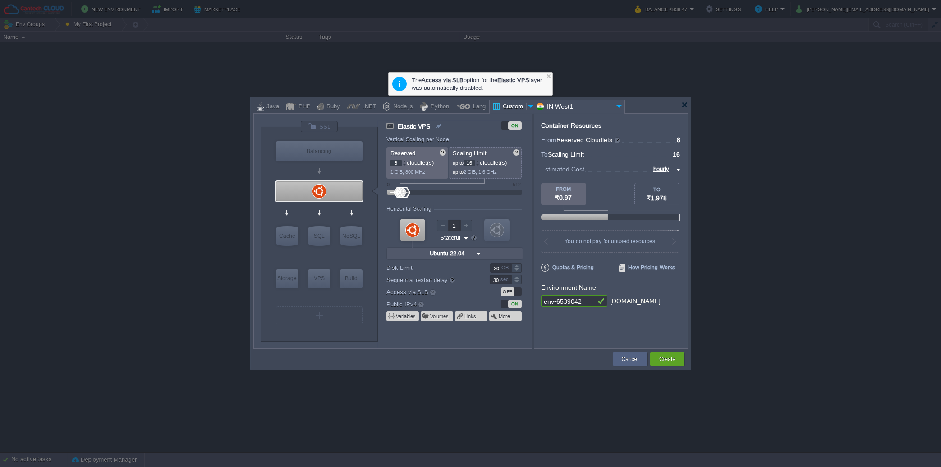
drag, startPoint x: 579, startPoint y: 299, endPoint x: 515, endPoint y: 294, distance: 63.7
click at [541, 295] on input "env-6539042" at bounding box center [568, 301] width 54 height 12
type input "2"
type input "ubuntutest"
click at [670, 357] on button "Create" at bounding box center [667, 358] width 16 height 9
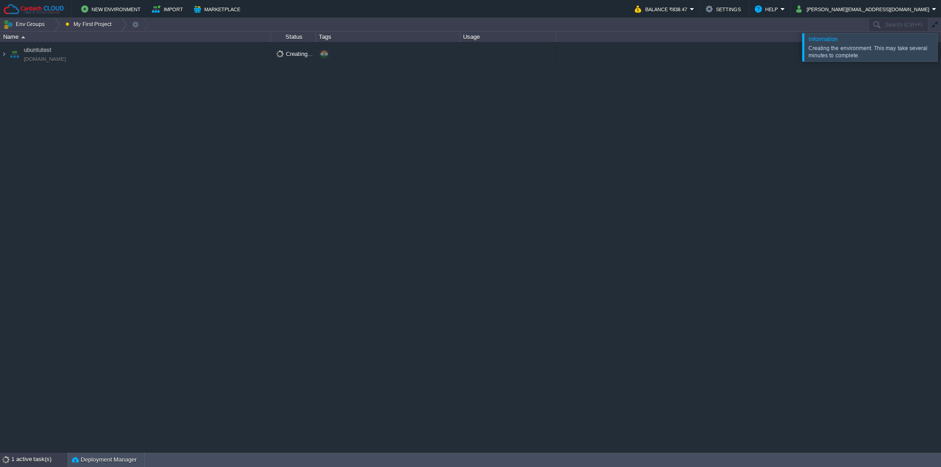
click at [30, 461] on div "1 active task(s)" at bounding box center [39, 459] width 56 height 14
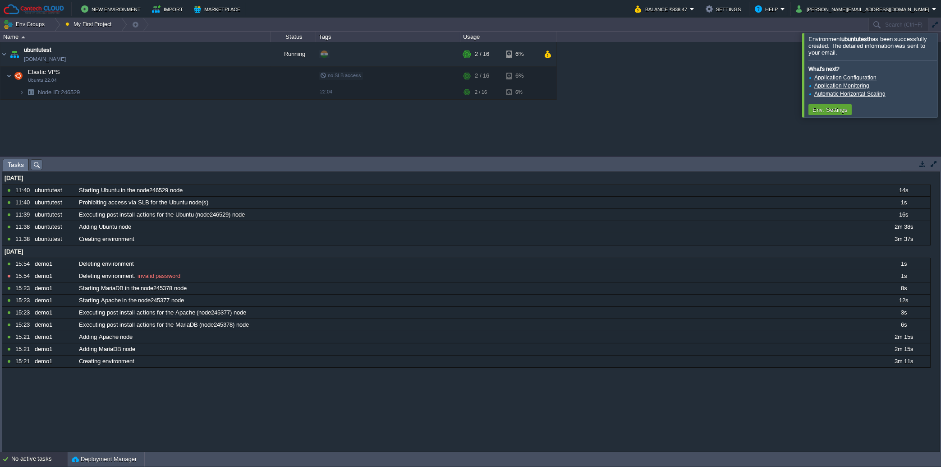
click at [548, 395] on div "02 Sep 2025 10770089 11:40 ubuntutest Starting Ubuntu in the node246529 node 14…" at bounding box center [470, 312] width 937 height 280
click at [96, 455] on button "Deployment Manager" at bounding box center [104, 459] width 65 height 9
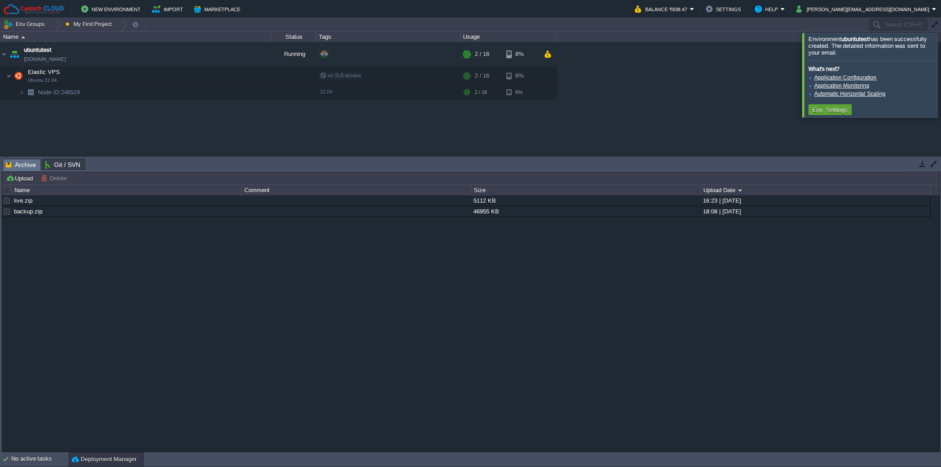
click at [78, 457] on button "Deployment Manager" at bounding box center [104, 459] width 65 height 9
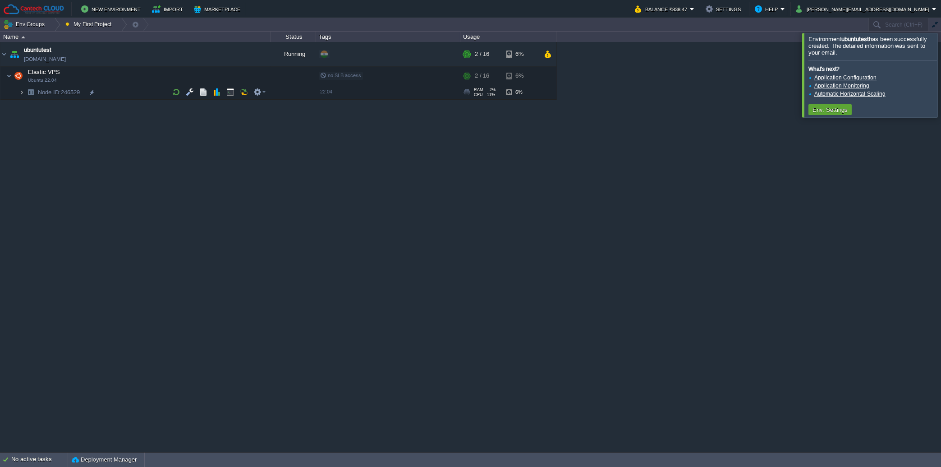
click at [21, 91] on img at bounding box center [21, 92] width 5 height 14
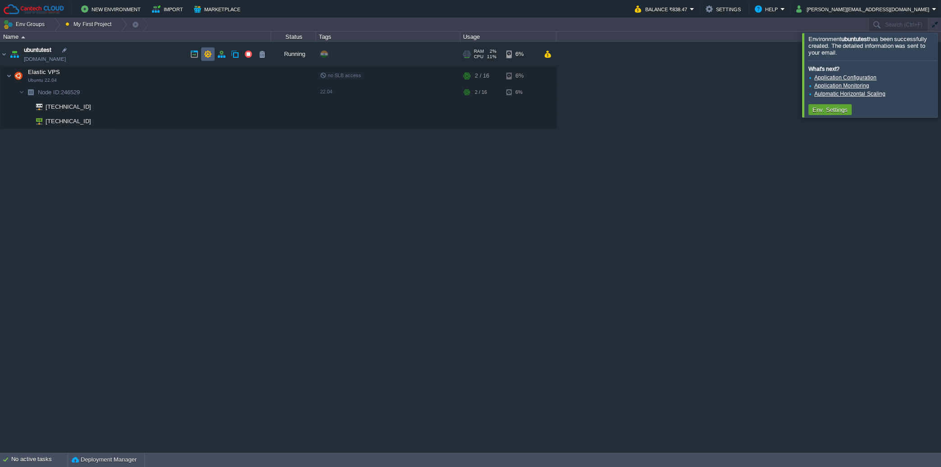
click at [212, 51] on td at bounding box center [208, 54] width 14 height 14
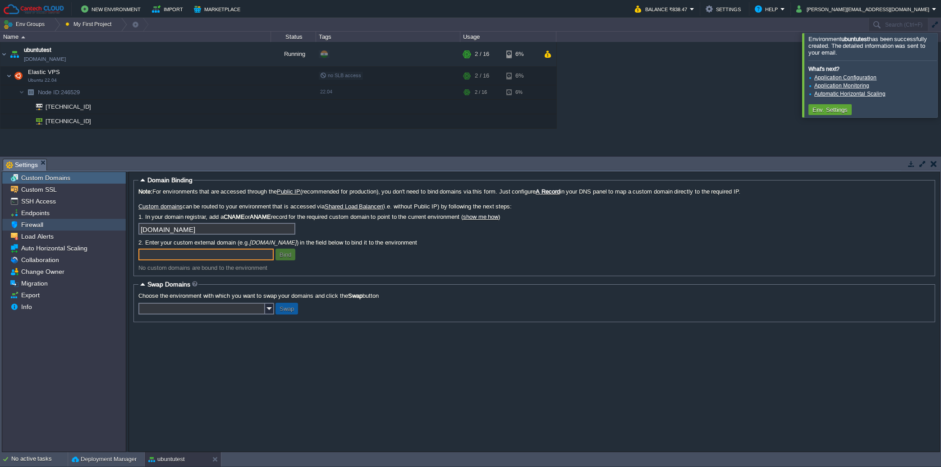
click at [46, 228] on div "Firewall" at bounding box center [64, 225] width 124 height 12
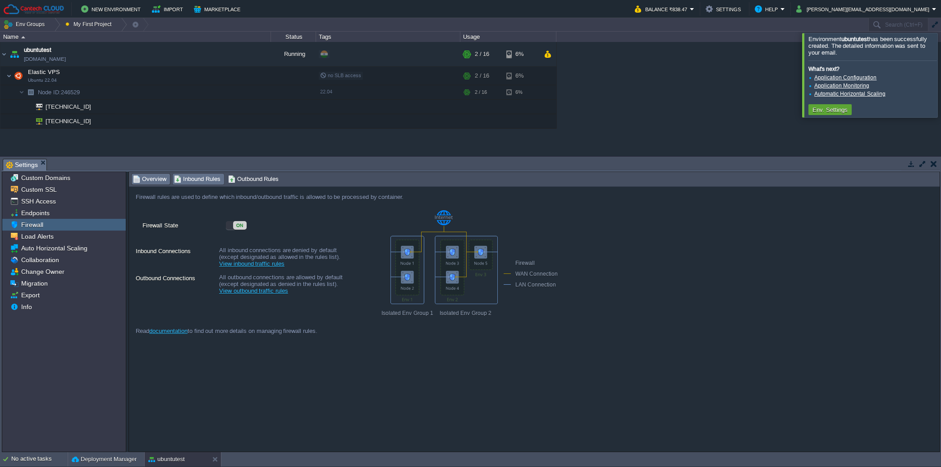
click at [206, 184] on span "Inbound Rules" at bounding box center [197, 179] width 46 height 10
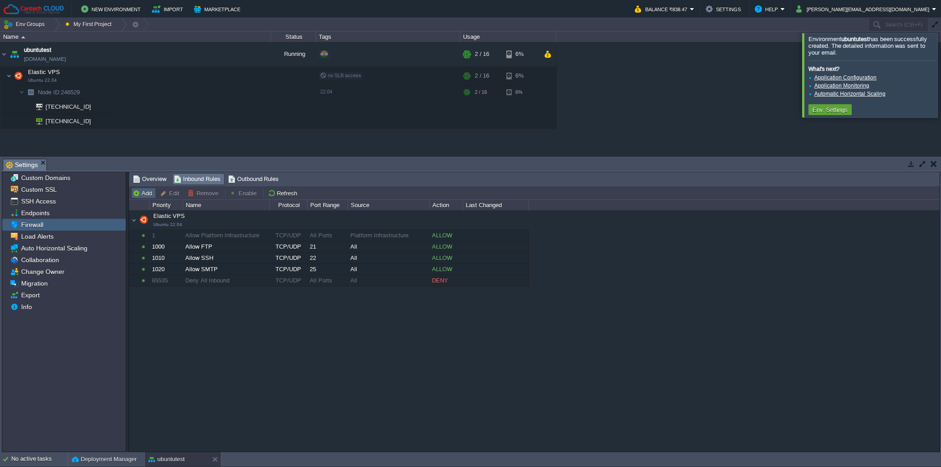
click at [139, 193] on button "Add" at bounding box center [144, 193] width 22 height 8
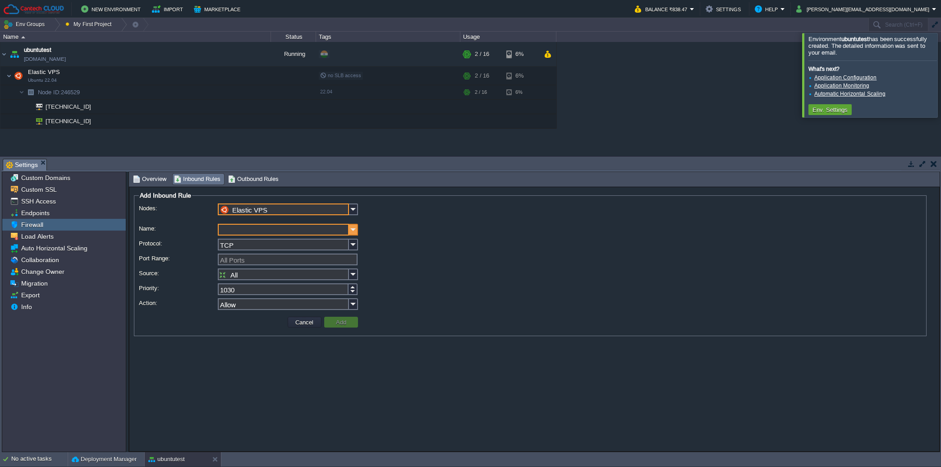
click at [353, 231] on img at bounding box center [353, 230] width 9 height 12
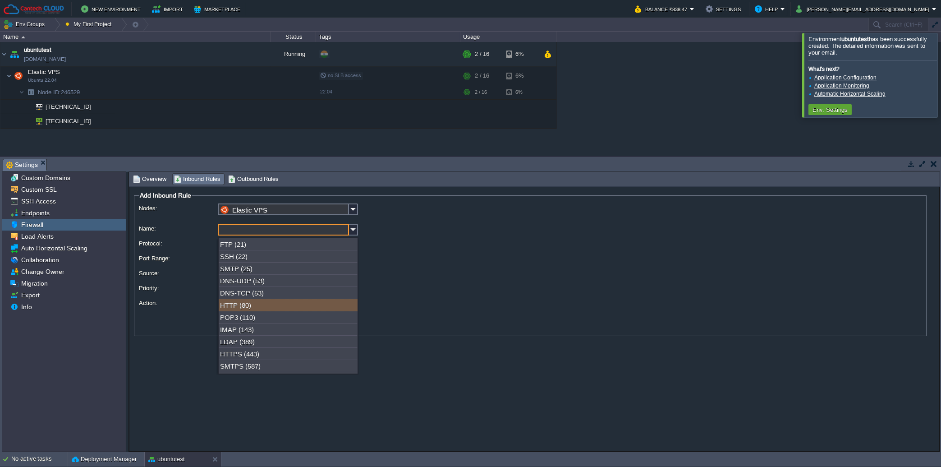
click at [258, 303] on div "HTTP (80)" at bounding box center [288, 305] width 139 height 12
type input "HTTP"
type input "80"
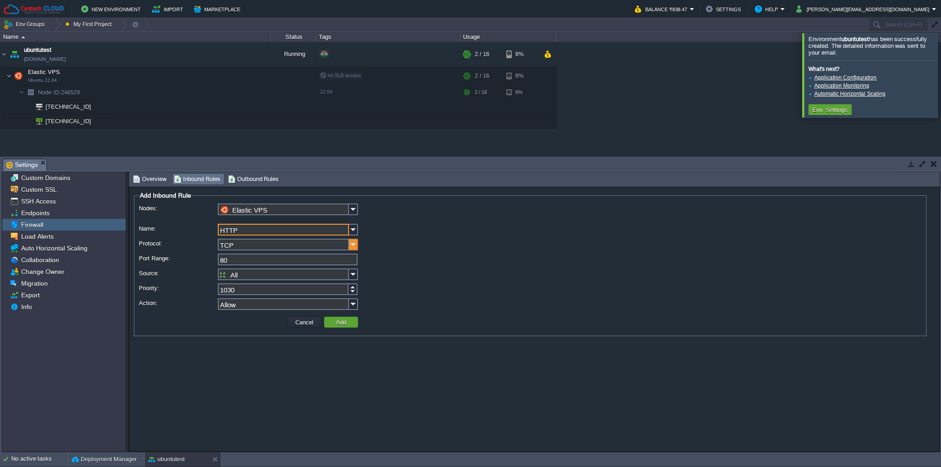
click at [350, 245] on img at bounding box center [353, 245] width 9 height 12
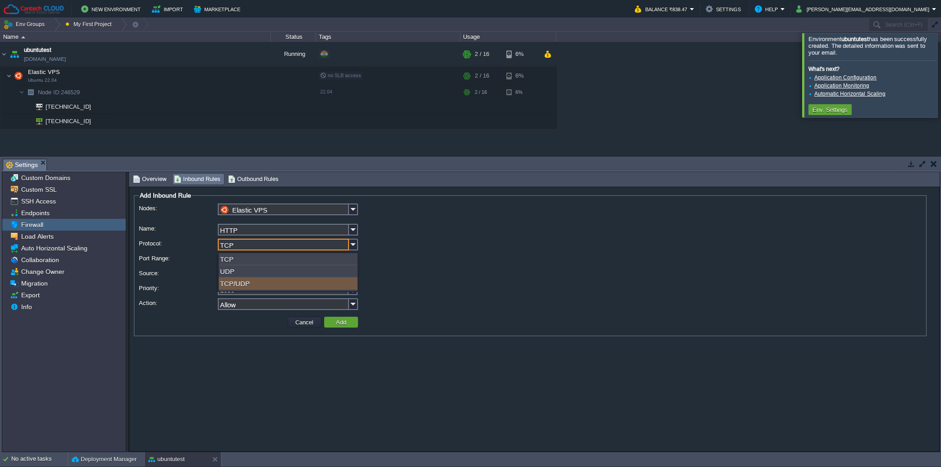
click at [250, 282] on div "TCP/UDP" at bounding box center [288, 283] width 139 height 12
type input "TCP/UDP"
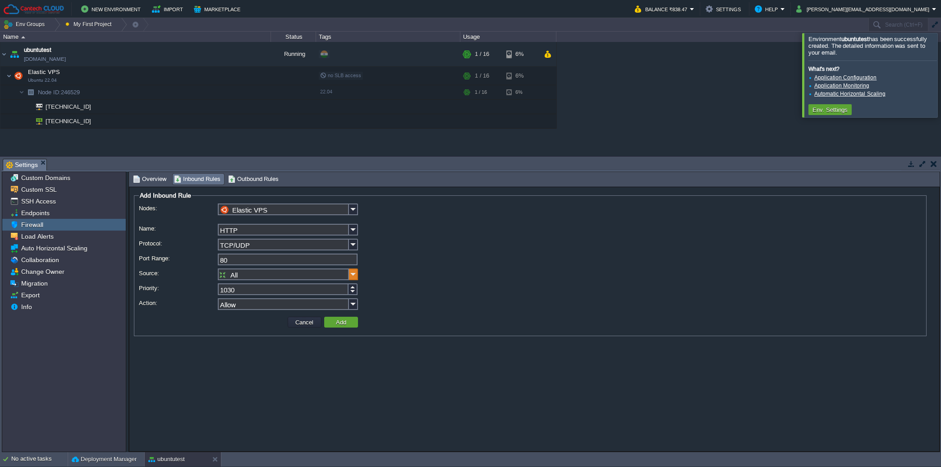
click at [354, 276] on img at bounding box center [353, 274] width 9 height 12
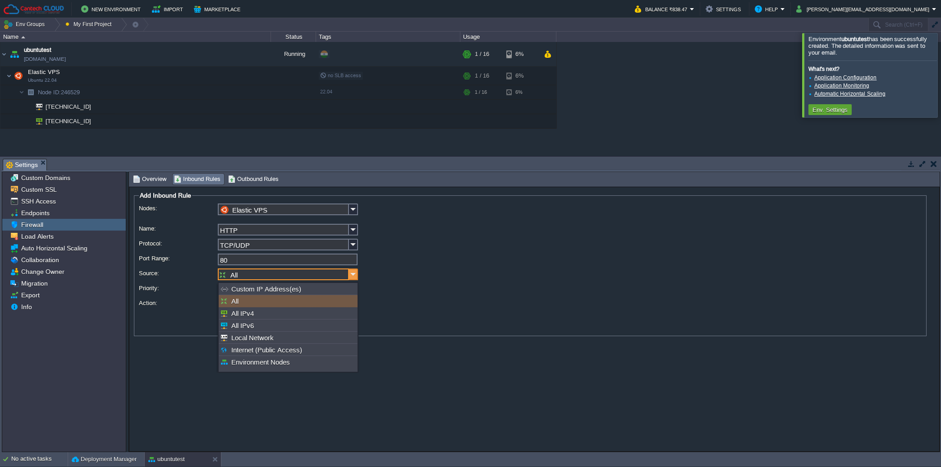
click at [354, 276] on img at bounding box center [353, 274] width 9 height 12
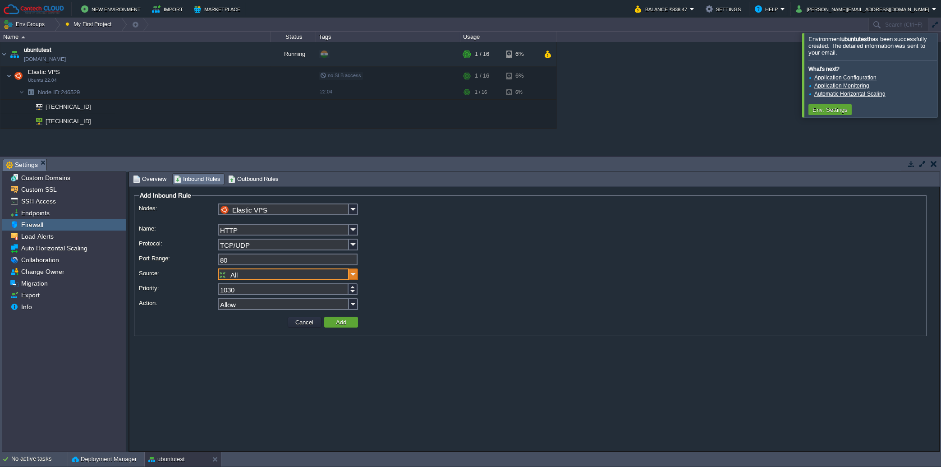
click at [354, 276] on img at bounding box center [353, 274] width 9 height 12
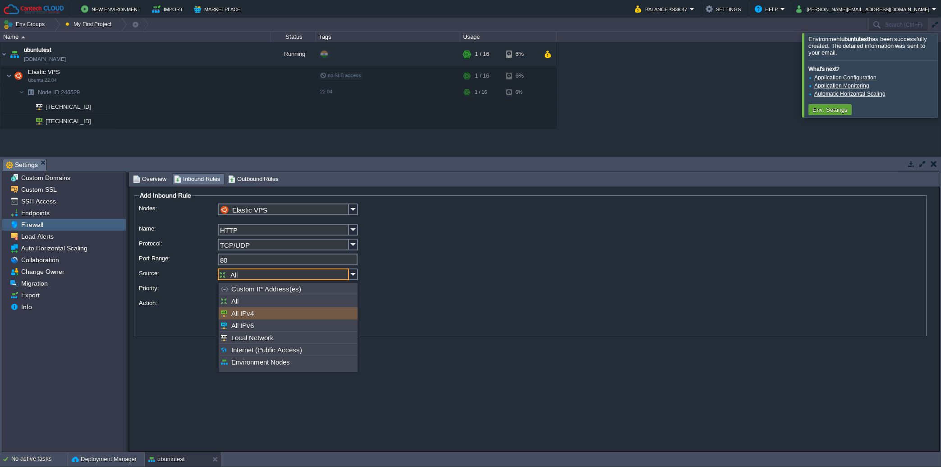
click at [252, 312] on div "All IPv4" at bounding box center [288, 313] width 139 height 12
type input "All IPv4"
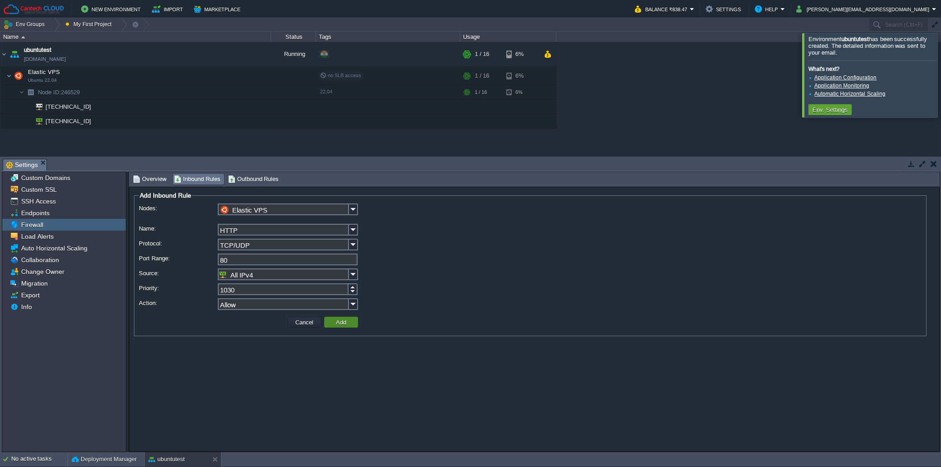
click at [346, 321] on button "Add" at bounding box center [341, 322] width 16 height 8
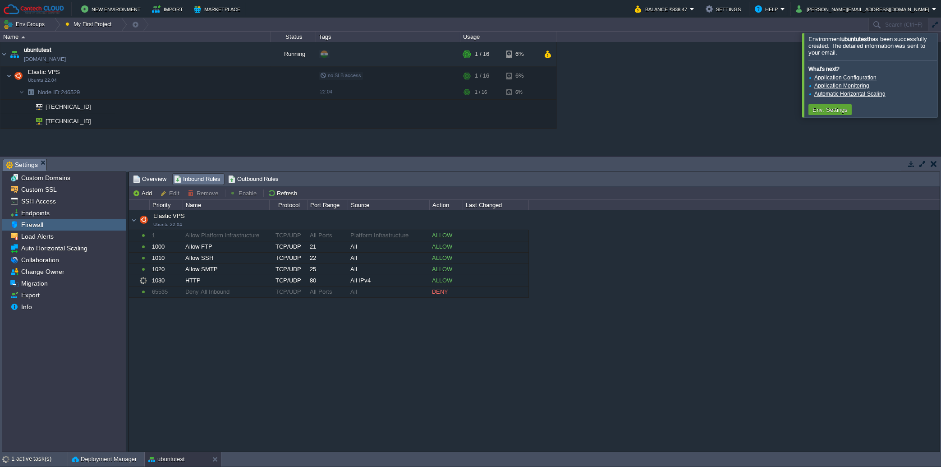
click at [941, 87] on div at bounding box center [952, 75] width 0 height 84
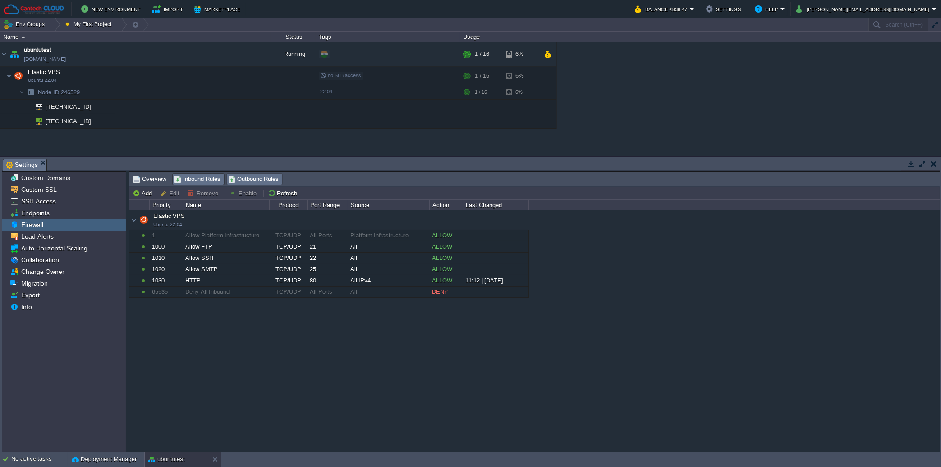
click at [243, 181] on span "Outbound Rules" at bounding box center [253, 179] width 51 height 10
click at [213, 180] on span "Inbound Rules" at bounding box center [197, 179] width 46 height 10
click at [694, 362] on div "Elastic VPS Ubuntu 22.04 Elastic VPS Ubuntu 22.04 1 Allow Platform Infrastructu…" at bounding box center [534, 330] width 811 height 241
click at [38, 162] on span "Settings" at bounding box center [22, 164] width 32 height 11
click at [39, 160] on em "Settings" at bounding box center [26, 164] width 41 height 11
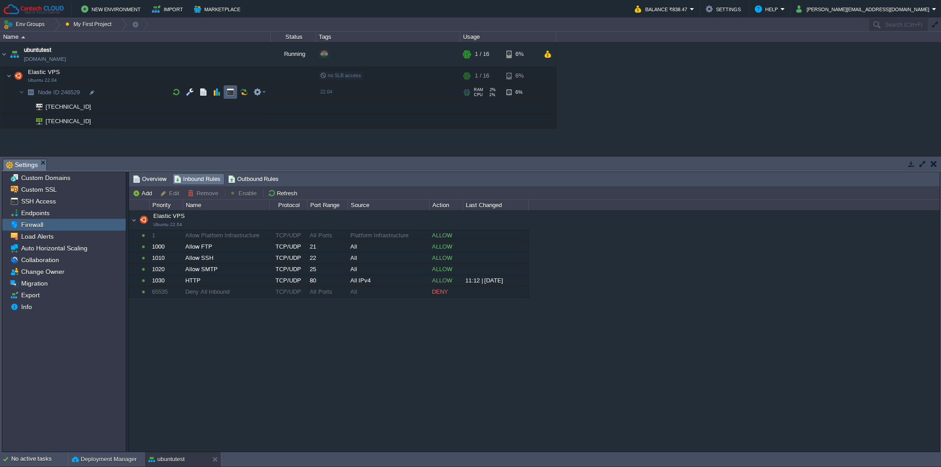
click at [229, 89] on button "button" at bounding box center [230, 92] width 8 height 8
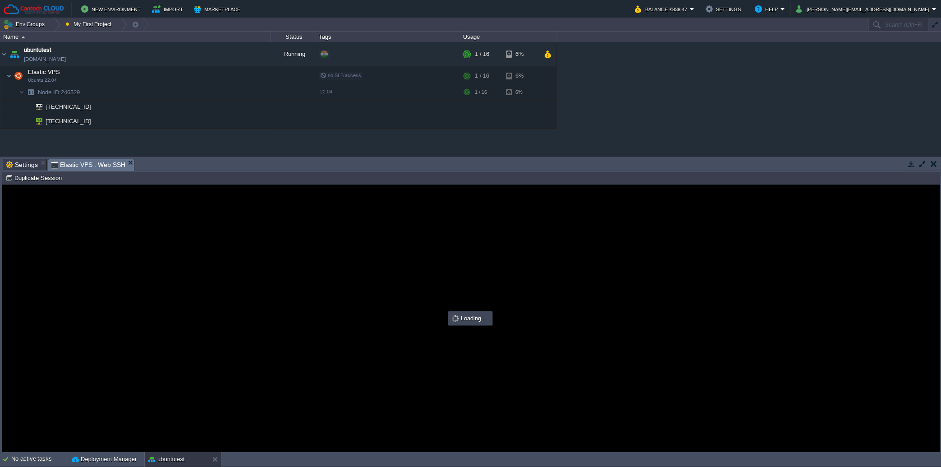
type input "#000000"
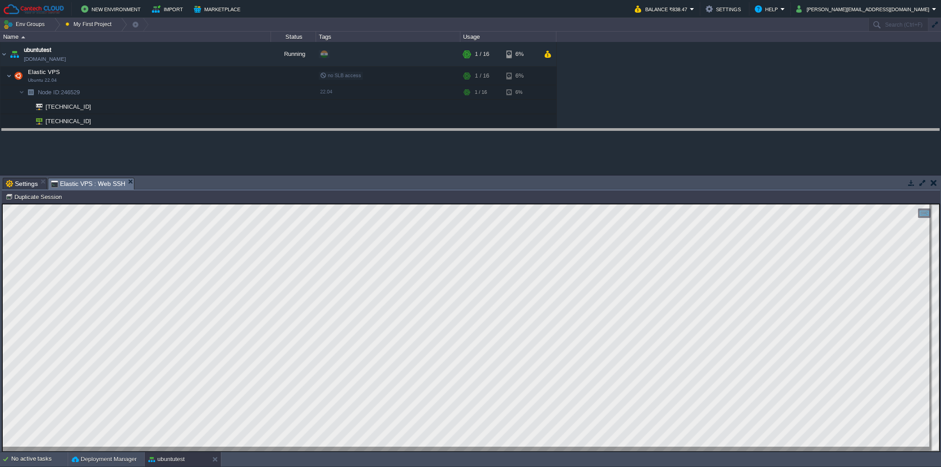
drag, startPoint x: 415, startPoint y: 182, endPoint x: 410, endPoint y: 134, distance: 48.1
click at [410, 133] on body "New Environment Import Marketplace Bonus ₹0.00 Upgrade Account Balance ₹838.47 …" at bounding box center [470, 233] width 941 height 467
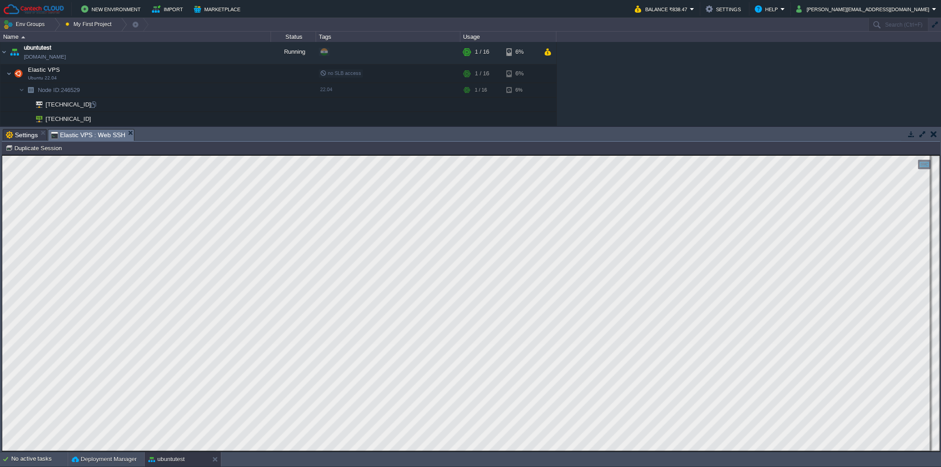
scroll to position [2, 0]
drag, startPoint x: 44, startPoint y: 119, endPoint x: 84, endPoint y: 118, distance: 40.2
click at [84, 118] on td "45.120.136.178" at bounding box center [135, 119] width 271 height 14
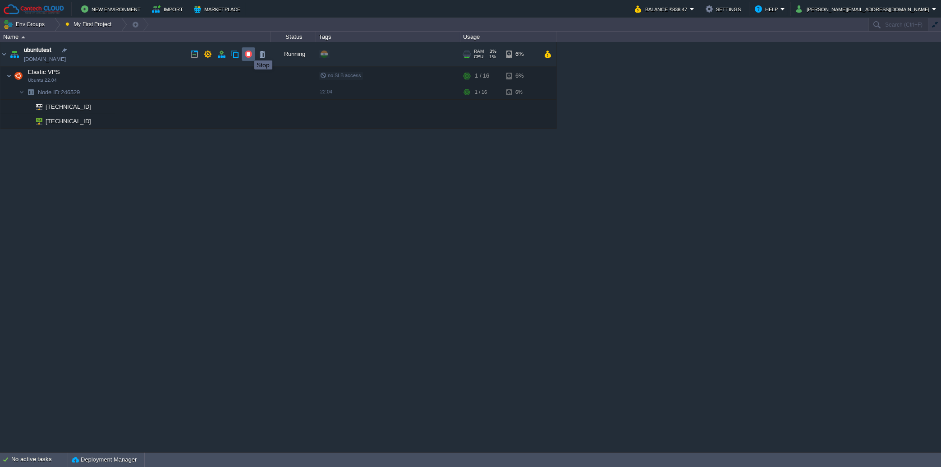
click at [248, 52] on button "button" at bounding box center [248, 54] width 8 height 8
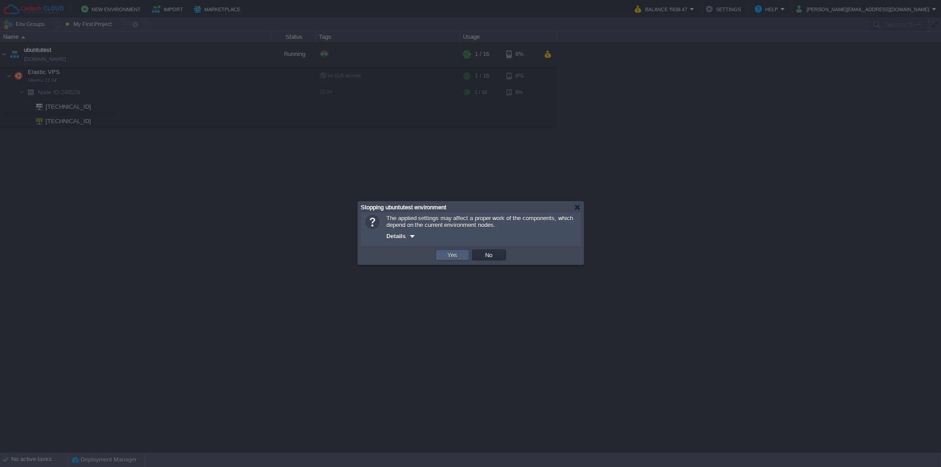
click at [441, 255] on td "Yes" at bounding box center [453, 254] width 34 height 11
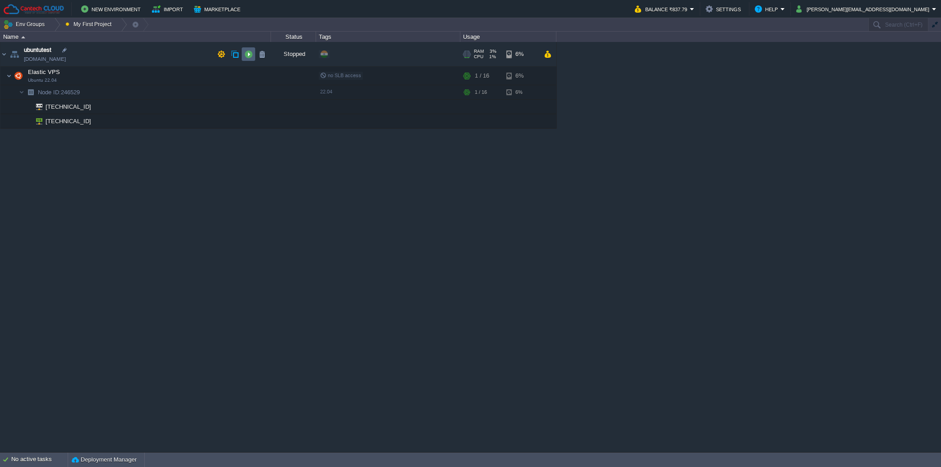
click at [250, 55] on button "button" at bounding box center [248, 54] width 8 height 8
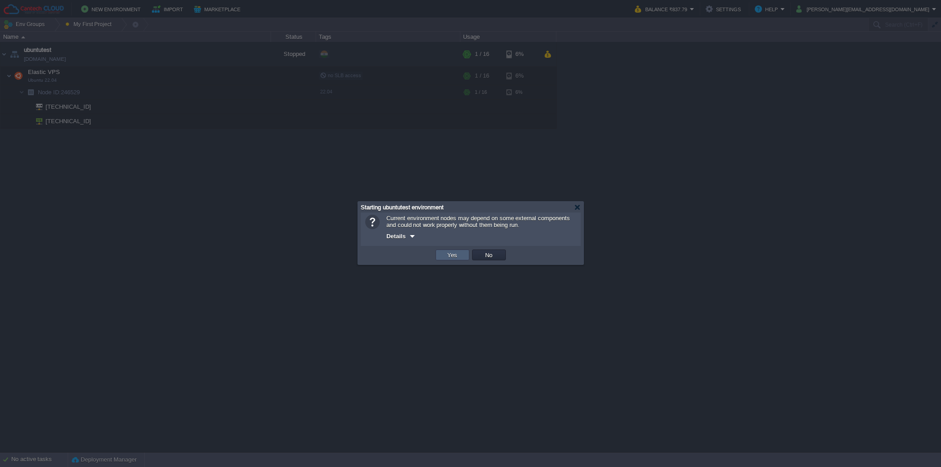
click at [442, 253] on td "Yes" at bounding box center [453, 254] width 34 height 11
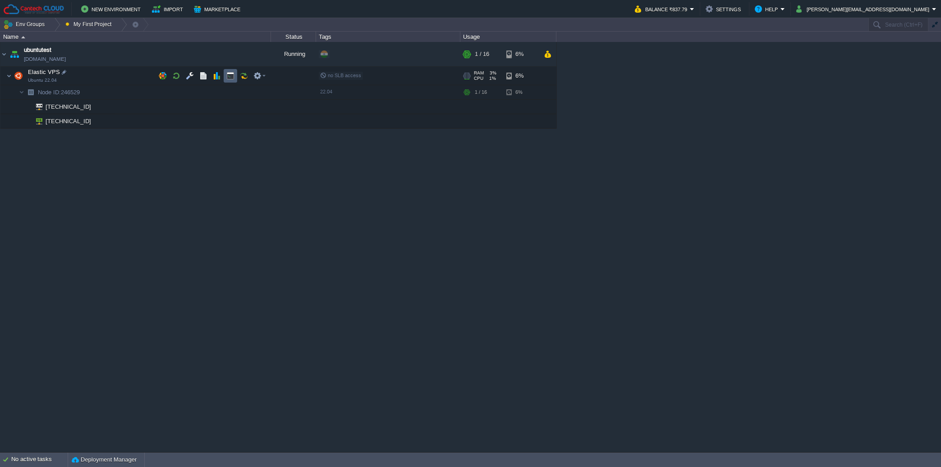
click at [233, 81] on td at bounding box center [231, 76] width 14 height 14
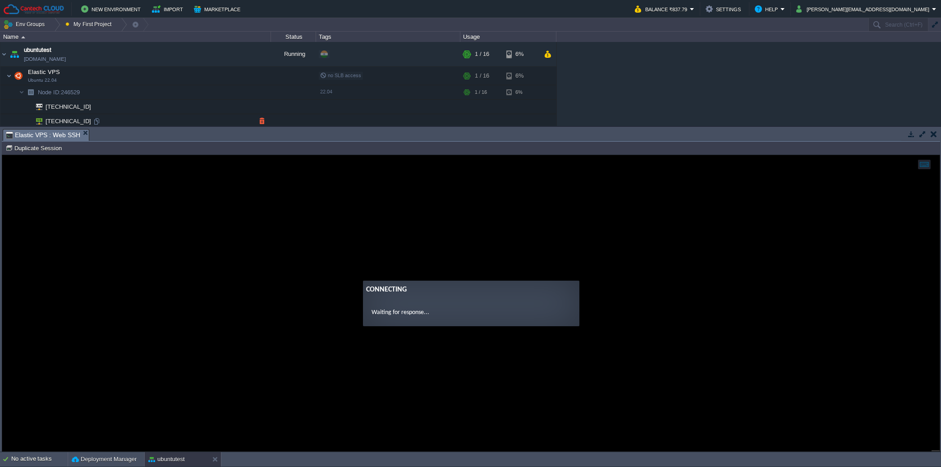
click at [96, 117] on td "45.120.136.178" at bounding box center [135, 121] width 271 height 14
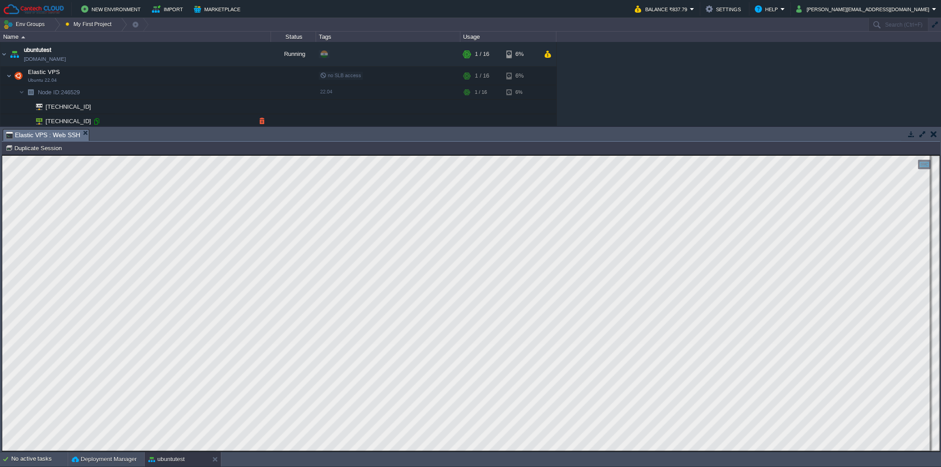
click at [95, 119] on div at bounding box center [96, 121] width 8 height 8
click at [98, 117] on td "45.120.136.178" at bounding box center [135, 121] width 271 height 14
click at [99, 122] on div at bounding box center [96, 121] width 8 height 8
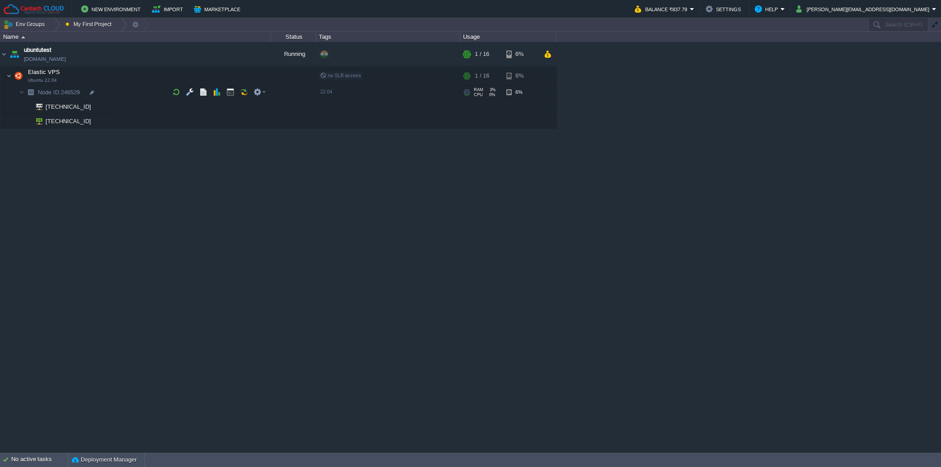
click at [18, 94] on span at bounding box center [9, 92] width 18 height 7
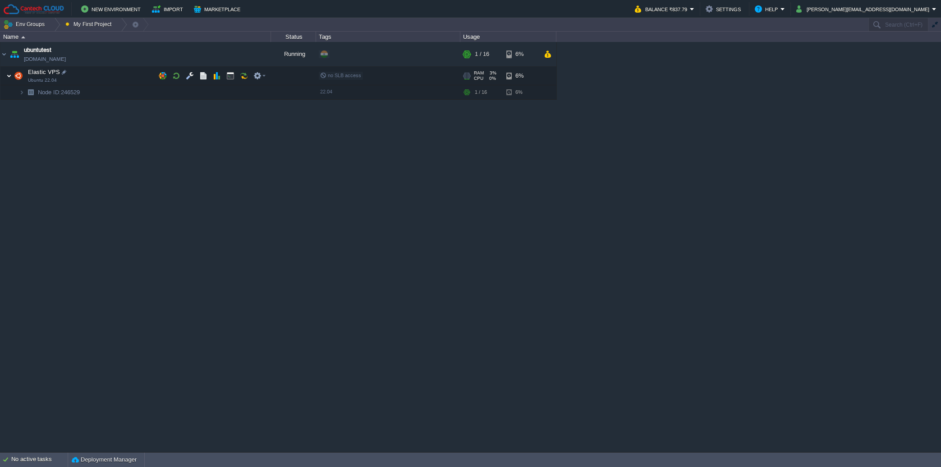
click at [9, 74] on img at bounding box center [8, 76] width 5 height 18
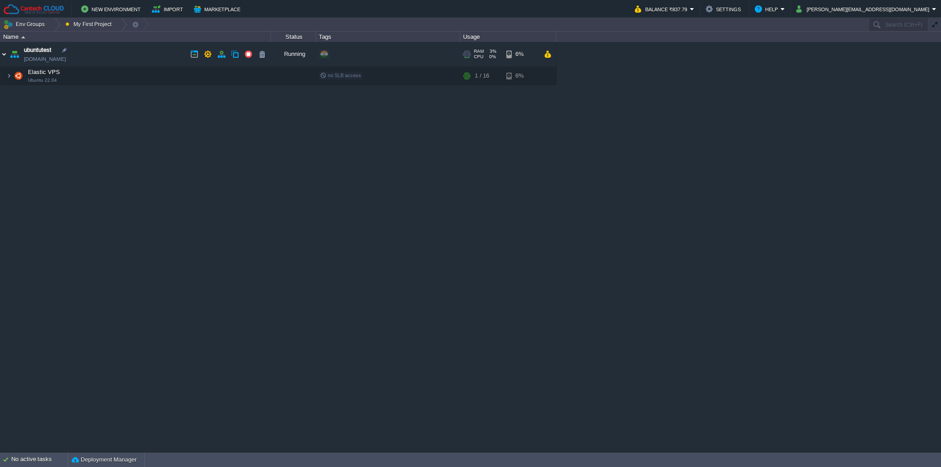
click at [6, 51] on img at bounding box center [3, 54] width 7 height 24
click at [244, 52] on td at bounding box center [249, 54] width 14 height 14
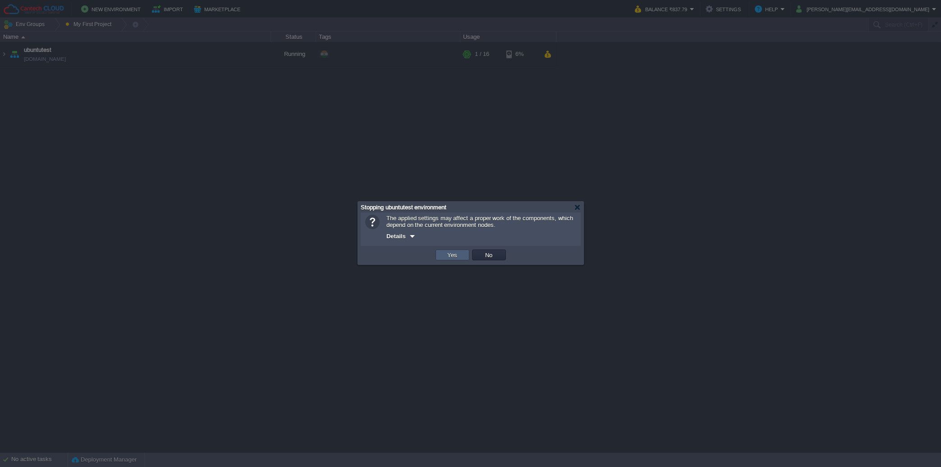
click at [454, 252] on button "Yes" at bounding box center [452, 255] width 15 height 8
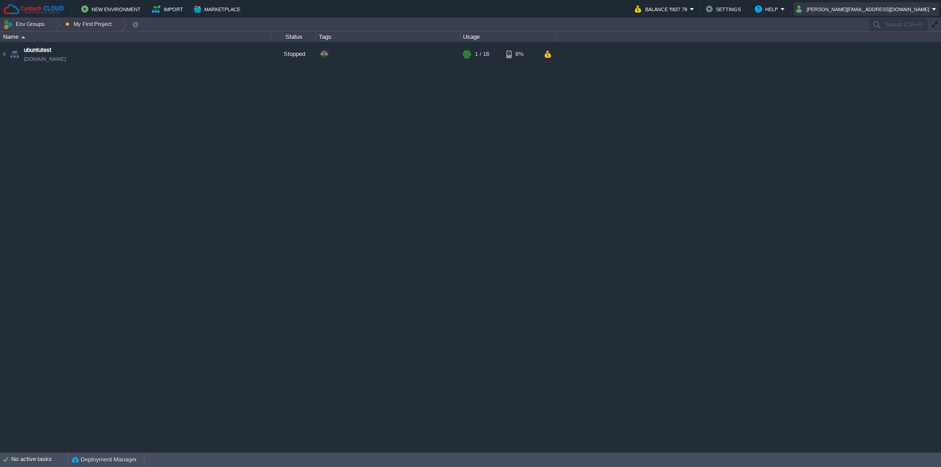
click at [837, 8] on button "shubham.cantech@gmail.com" at bounding box center [864, 9] width 136 height 11
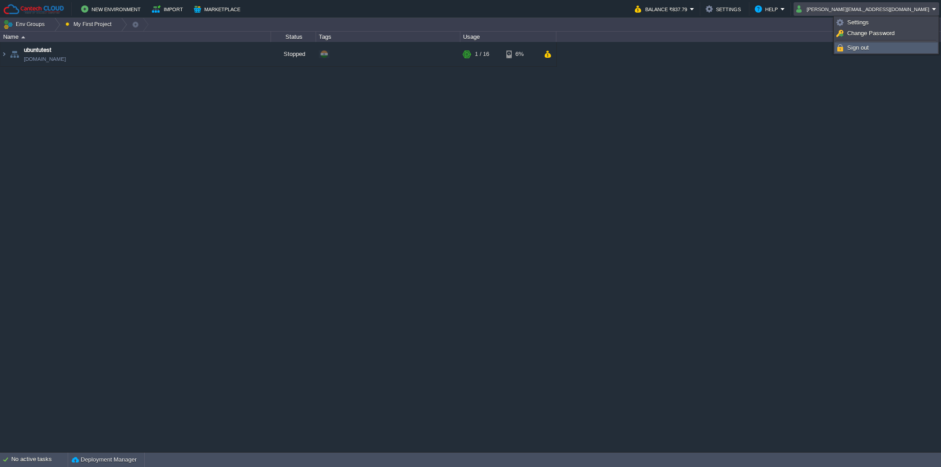
click at [851, 49] on span "Sign out" at bounding box center [858, 47] width 22 height 7
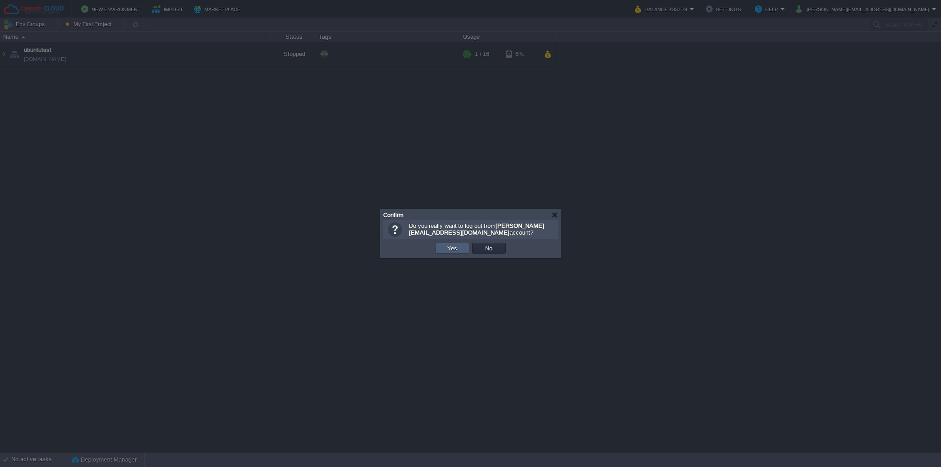
click at [453, 252] on button "Yes" at bounding box center [452, 248] width 15 height 8
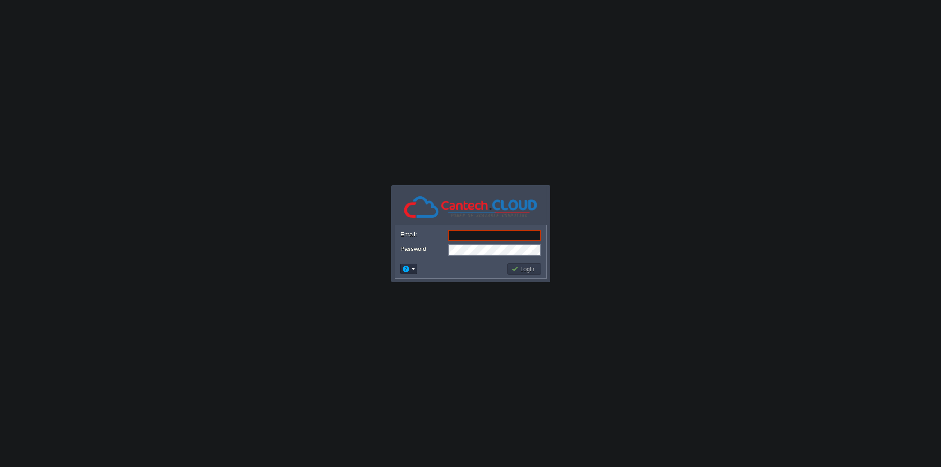
paste input "[EMAIL_ADDRESS][DOMAIN_NAME]"
type input "[EMAIL_ADDRESS][DOMAIN_NAME]"
click at [524, 272] on button "Login" at bounding box center [524, 269] width 26 height 8
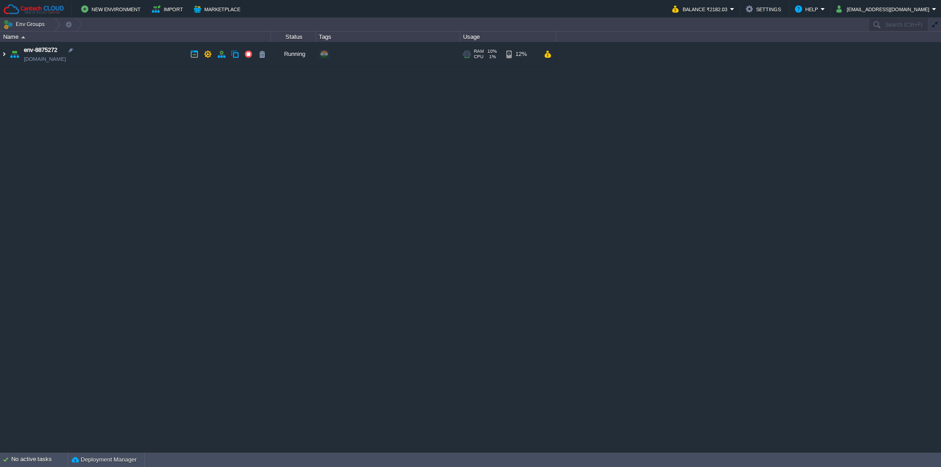
click at [1, 57] on img at bounding box center [3, 54] width 7 height 24
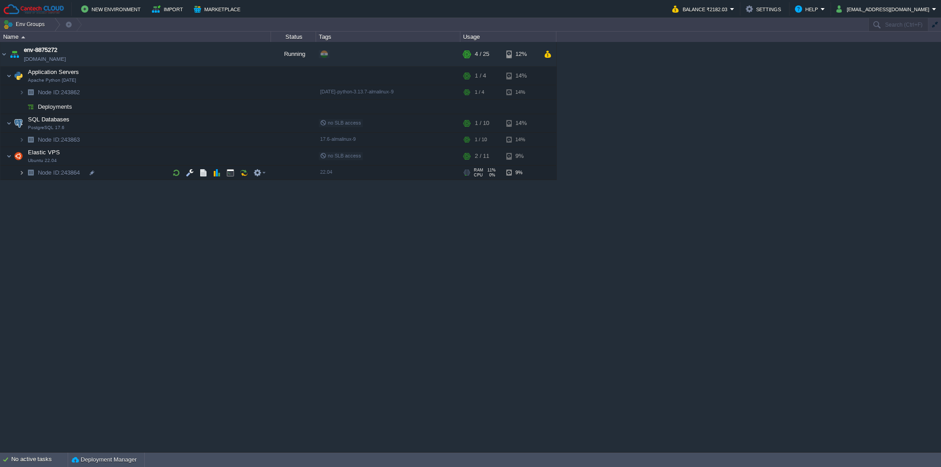
click at [22, 171] on img at bounding box center [21, 172] width 5 height 14
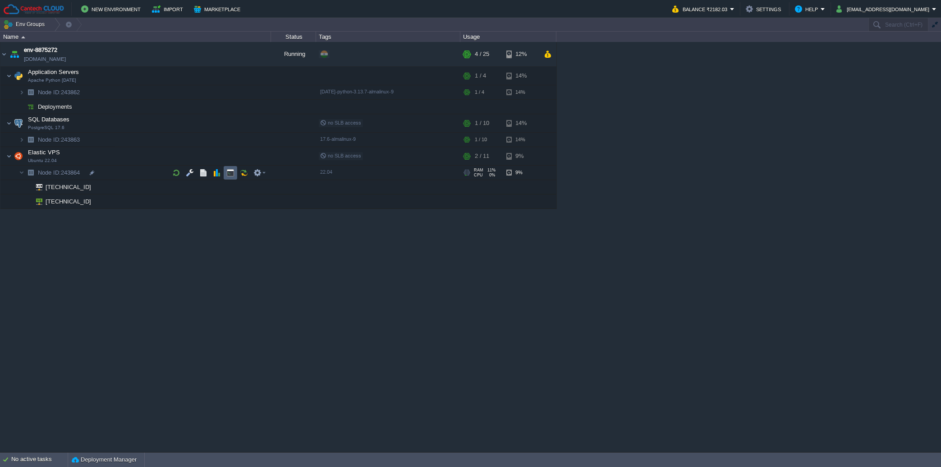
click at [229, 175] on button "button" at bounding box center [230, 173] width 8 height 8
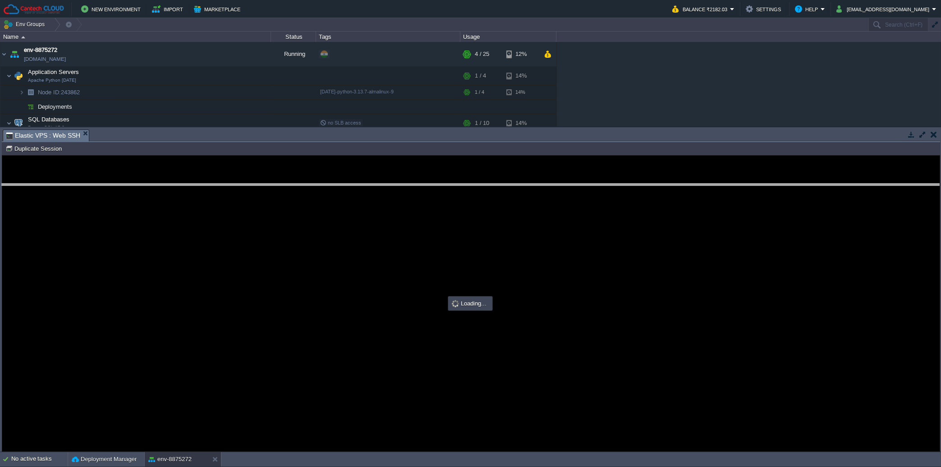
drag, startPoint x: 262, startPoint y: 142, endPoint x: 262, endPoint y: 198, distance: 55.5
click at [262, 198] on body "New Environment Import Marketplace Bonus ₹0.00 Upgrade Account Balance ₹2182.03…" at bounding box center [470, 233] width 941 height 467
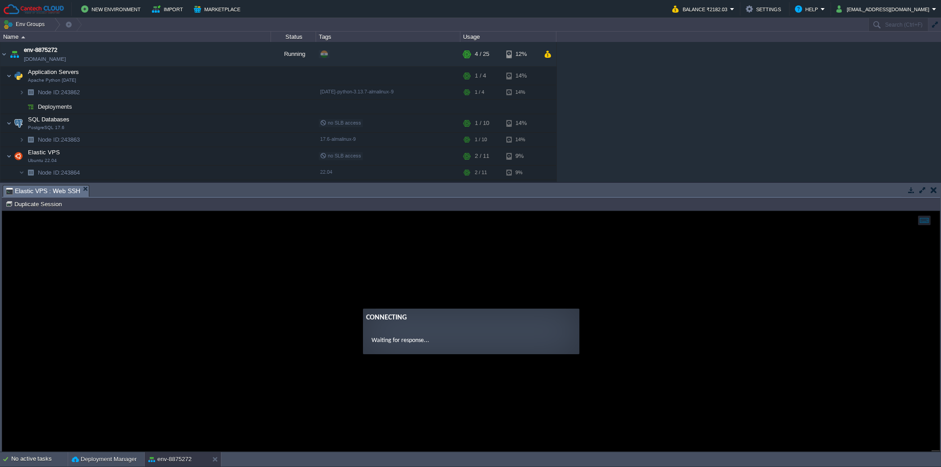
click at [252, 198] on div "Tasks Activity Log Archive Git / SVN Elastic VPS : Web SSH" at bounding box center [471, 190] width 938 height 13
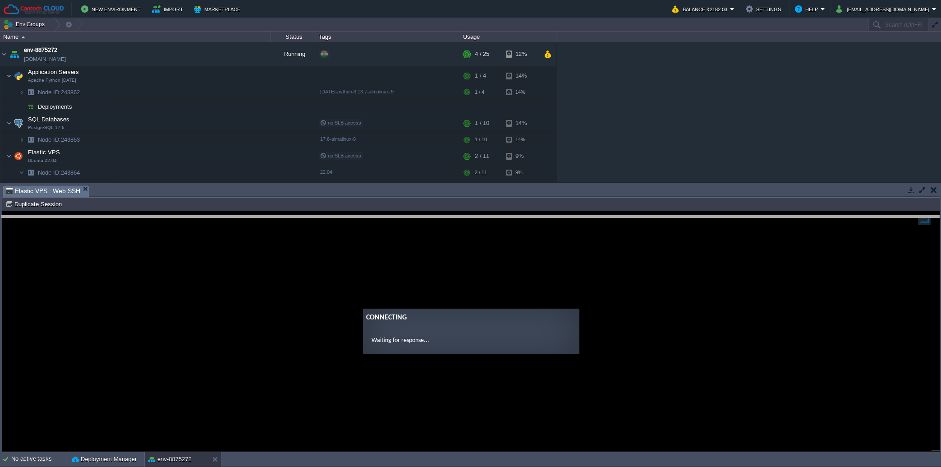
drag, startPoint x: 252, startPoint y: 198, endPoint x: 250, endPoint y: 229, distance: 31.1
click at [250, 229] on body "New Environment Import Marketplace Bonus ₹0.00 Upgrade Account Balance ₹2182.03…" at bounding box center [470, 233] width 941 height 467
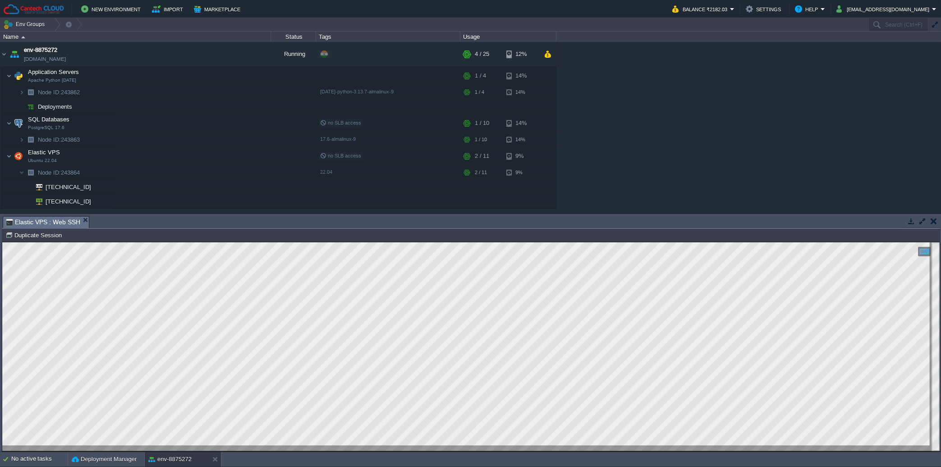
click at [759, 160] on div "env-8875272 env-8875272.in1.cantechcloud.com Running + Add to Env Group RAM 10%…" at bounding box center [470, 127] width 941 height 171
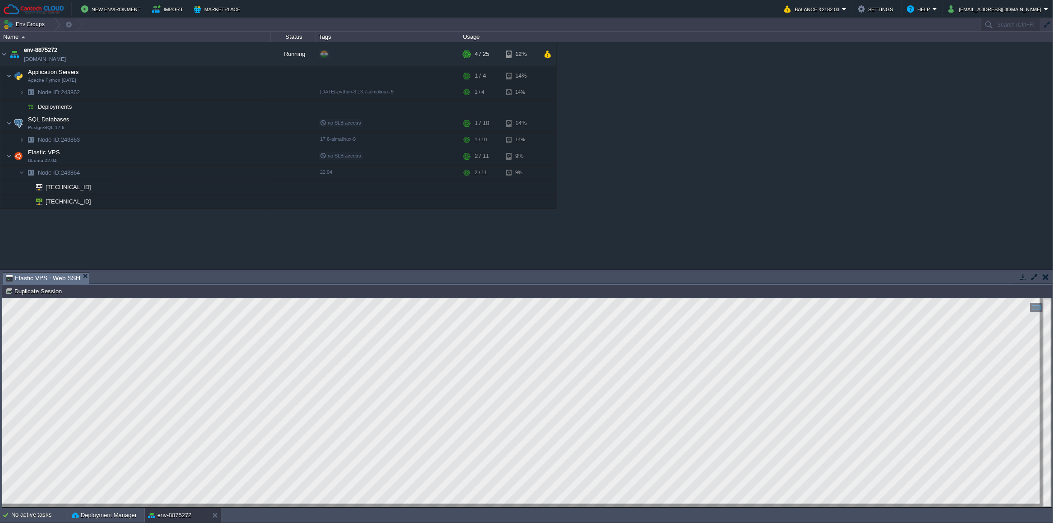
click at [518, 234] on div "env-8875272 env-8875272.in1.cantechcloud.com Running + Add to Env Group RAM 10%…" at bounding box center [526, 155] width 1053 height 227
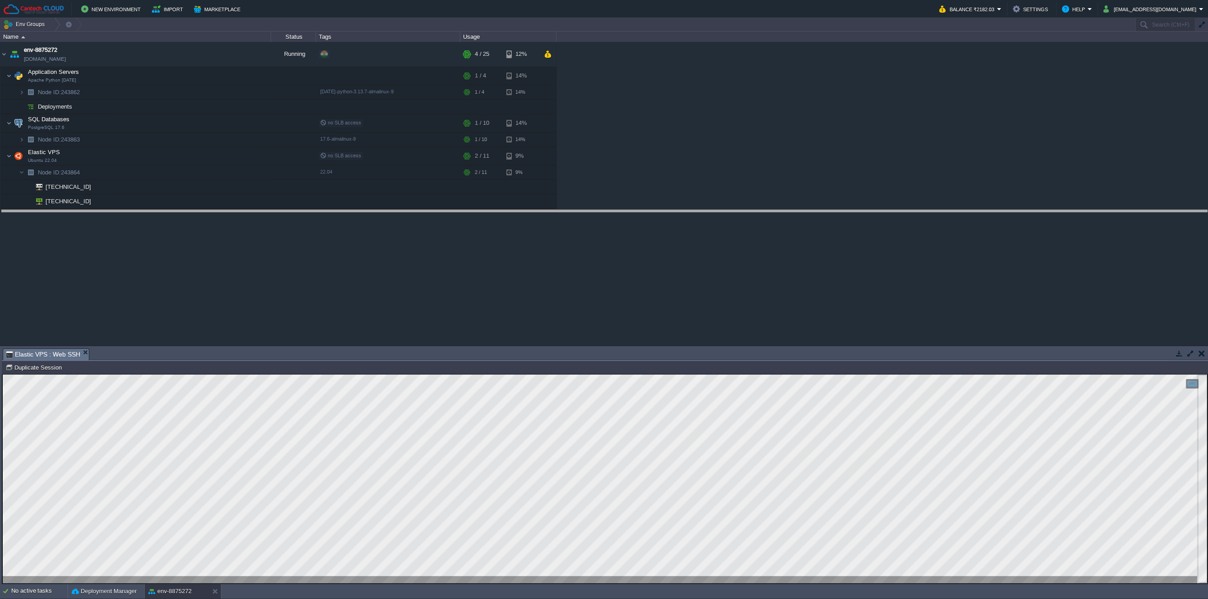
drag, startPoint x: 579, startPoint y: 360, endPoint x: 564, endPoint y: 222, distance: 138.8
click at [564, 222] on body "New Environment Import Marketplace Bonus ₹0.00 Upgrade Account Balance ₹2182.03…" at bounding box center [604, 299] width 1208 height 599
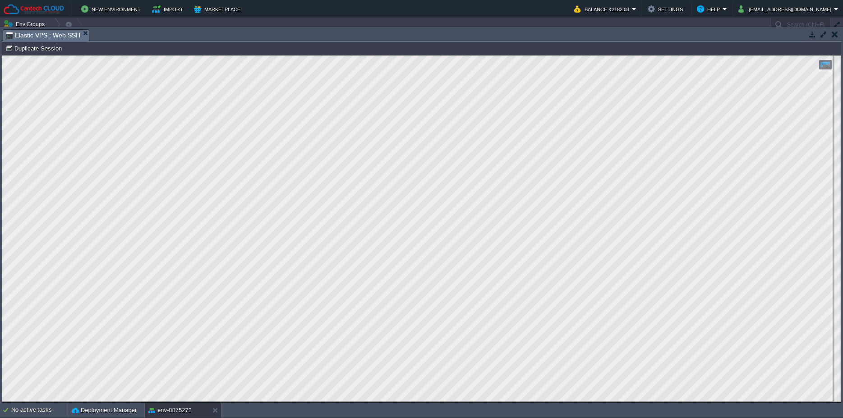
click at [833, 30] on button "button" at bounding box center [835, 34] width 6 height 8
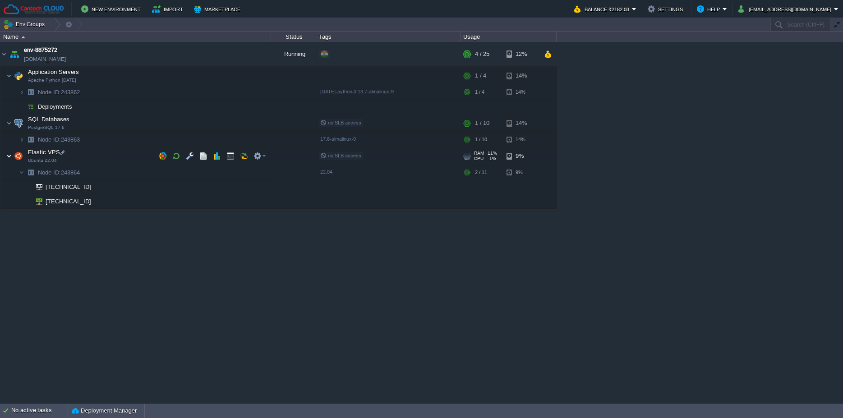
click at [8, 159] on img at bounding box center [8, 156] width 5 height 18
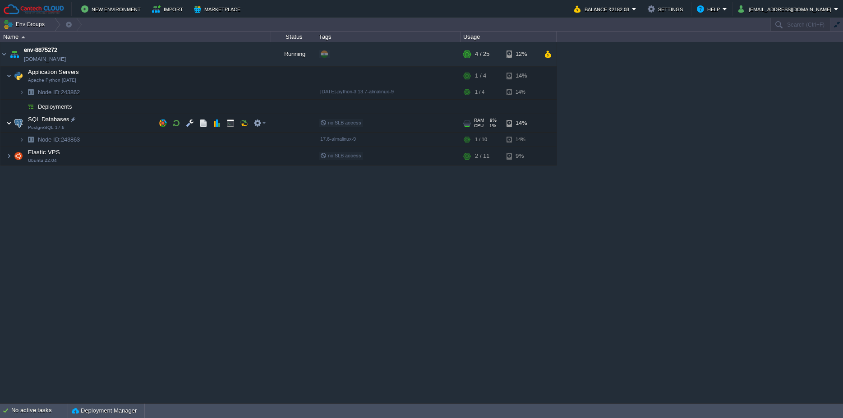
click at [9, 125] on img at bounding box center [8, 123] width 5 height 18
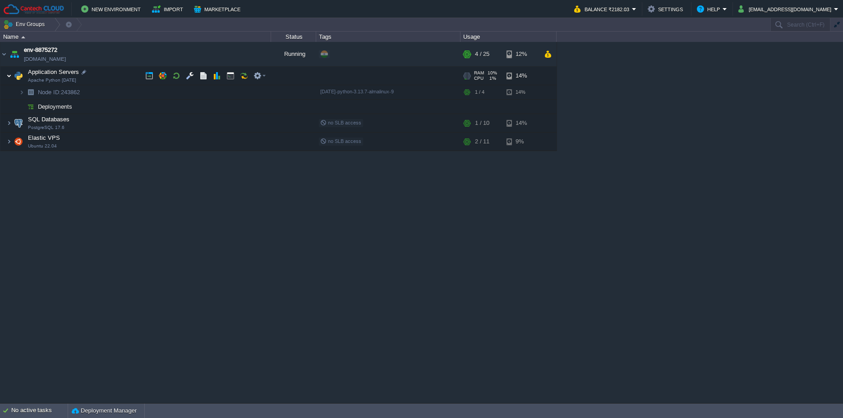
click at [8, 76] on img at bounding box center [8, 76] width 5 height 18
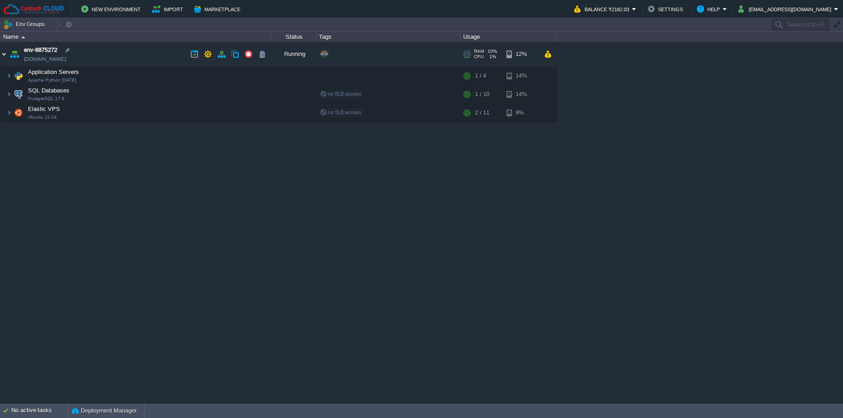
click at [3, 54] on img at bounding box center [3, 54] width 7 height 24
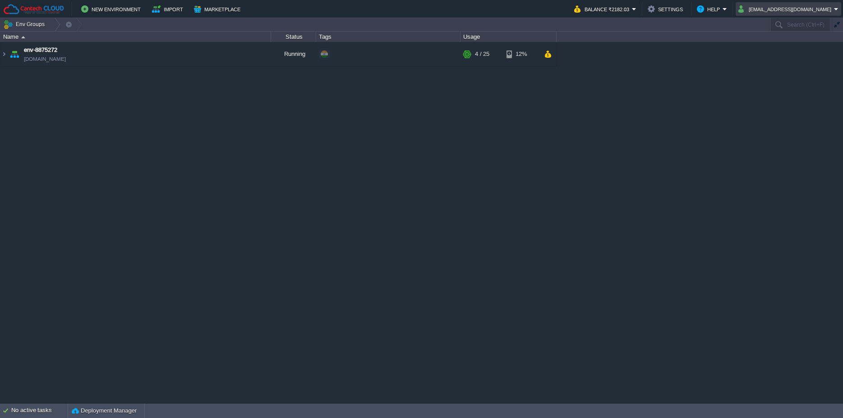
click at [799, 10] on button "krishna@rybas.io" at bounding box center [786, 9] width 96 height 11
click at [798, 52] on link "Sign out" at bounding box center [806, 48] width 69 height 10
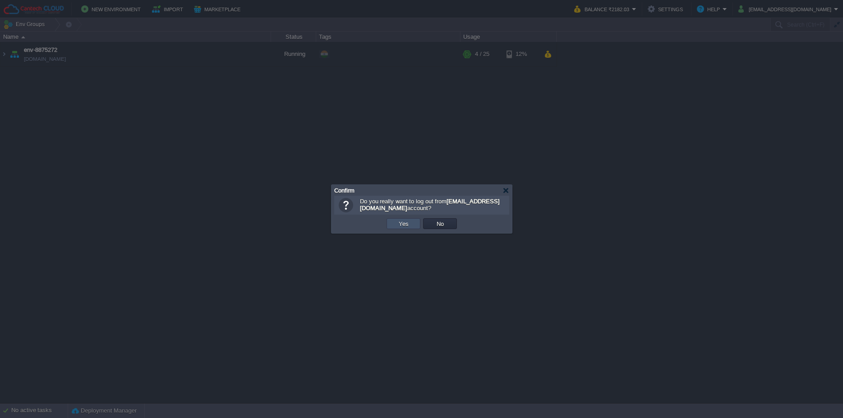
click at [409, 221] on button "Yes" at bounding box center [403, 224] width 15 height 8
